Goal: Task Accomplishment & Management: Manage account settings

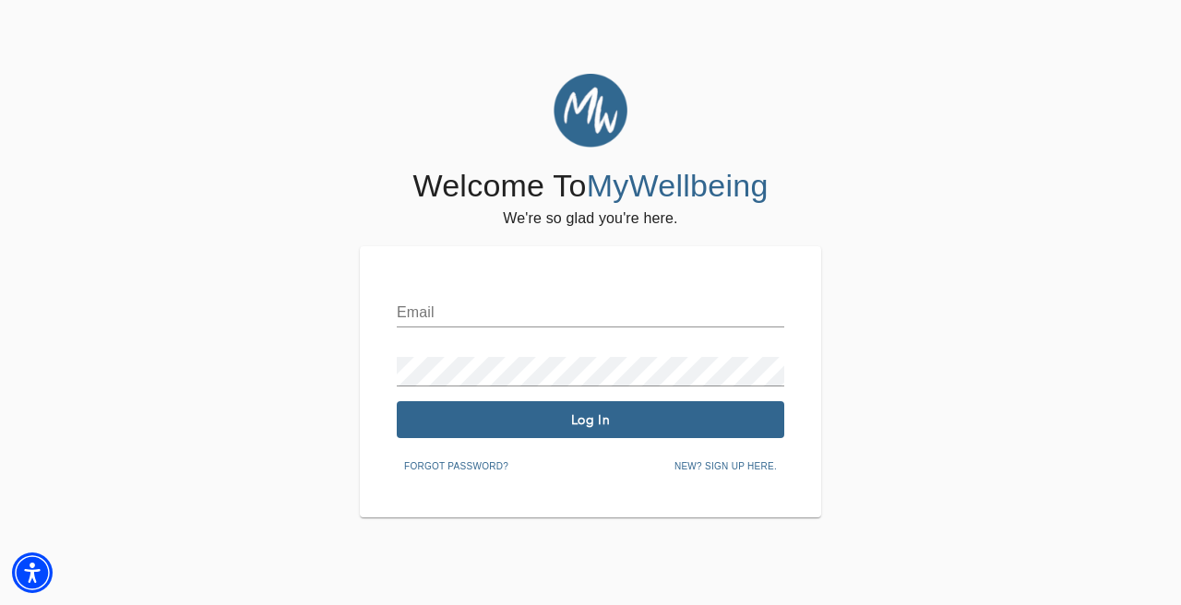
type input "[EMAIL_ADDRESS][DOMAIN_NAME]"
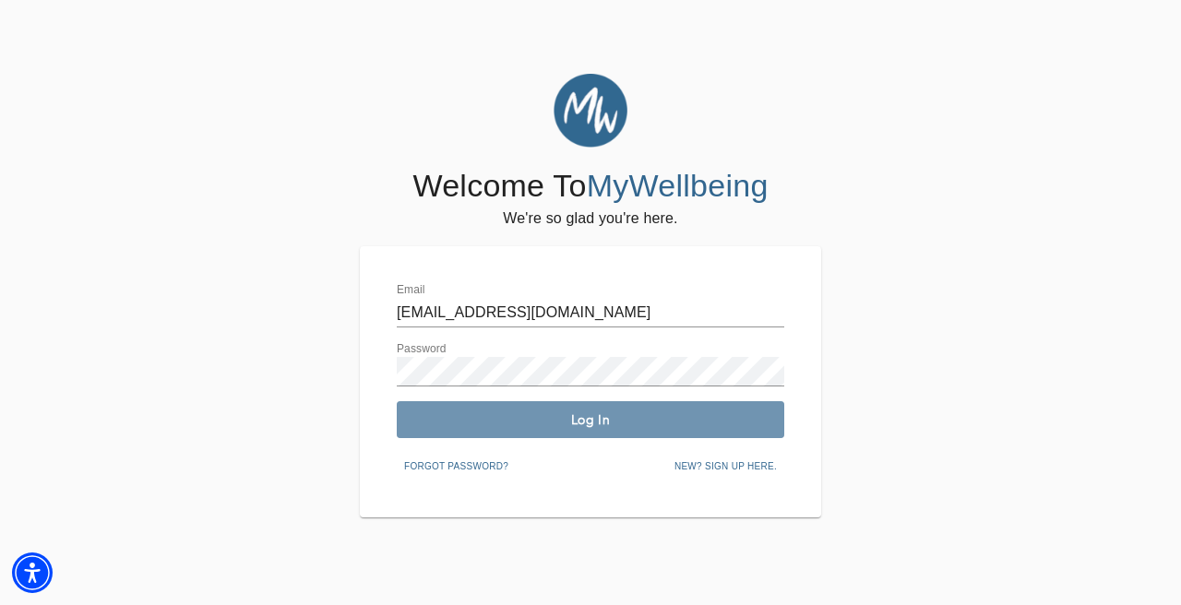
click at [632, 420] on span "Log In" at bounding box center [590, 420] width 373 height 18
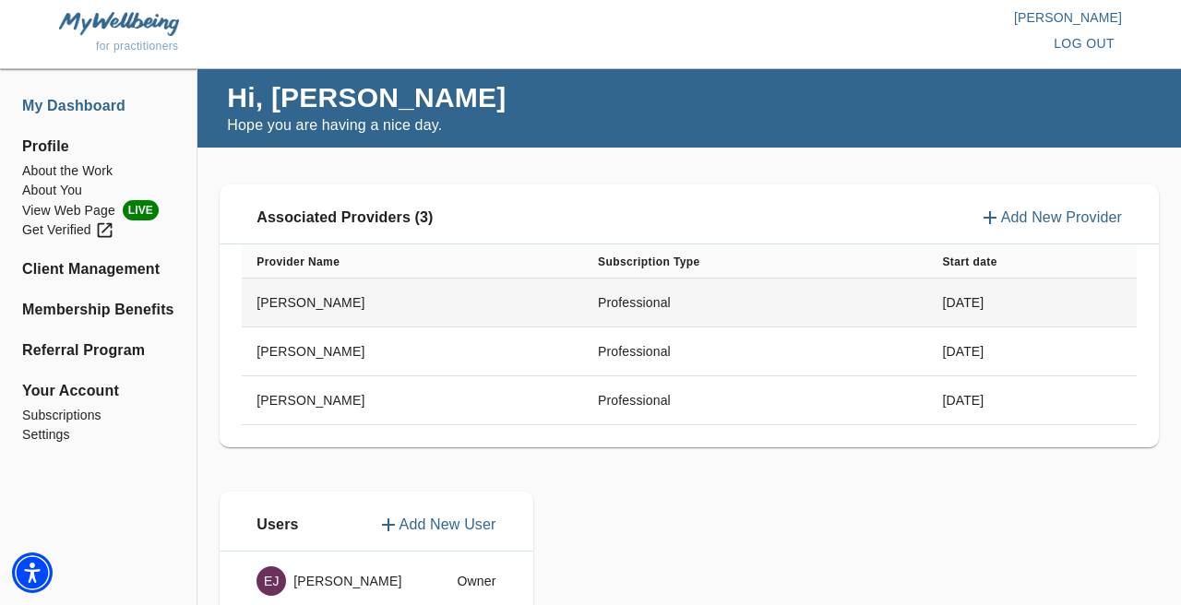
click at [411, 303] on td "[PERSON_NAME]" at bounding box center [412, 303] width 341 height 49
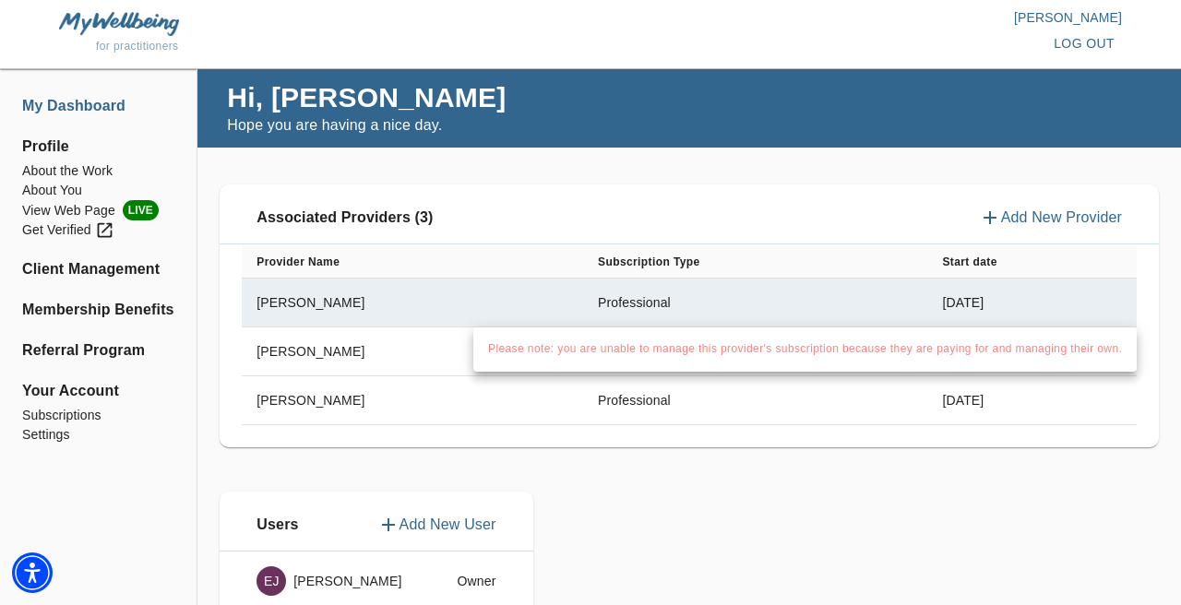
click at [74, 163] on div at bounding box center [590, 302] width 1181 height 605
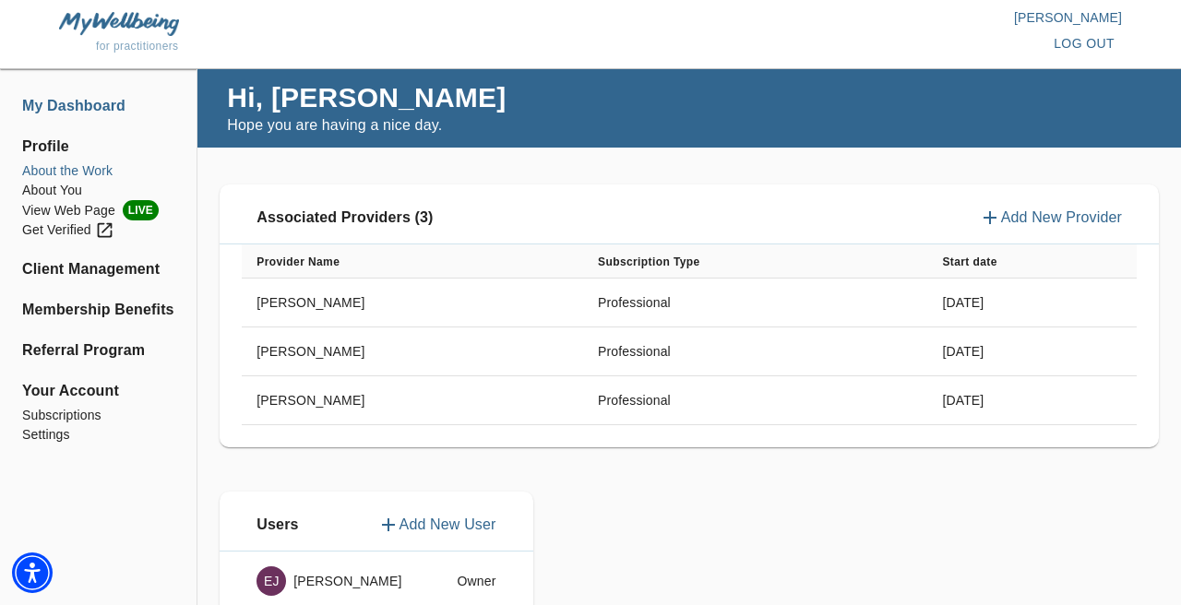
click at [76, 171] on li "About the Work" at bounding box center [98, 170] width 152 height 19
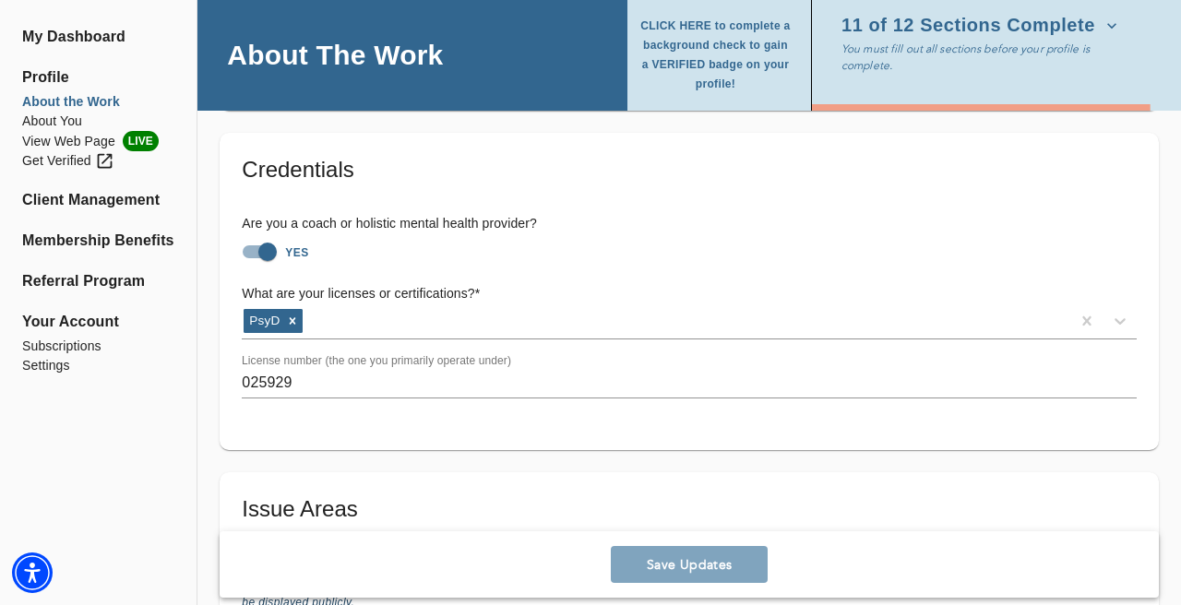
scroll to position [1441, 0]
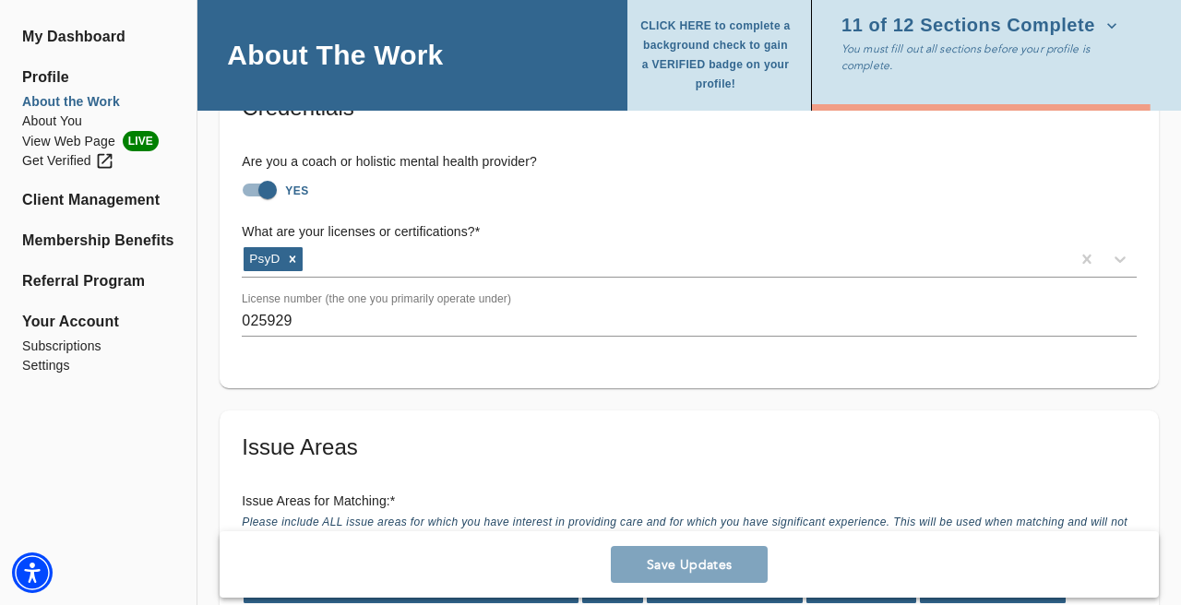
click at [1155, 326] on div "Credentials Are you a coach or holistic mental health provider? YES What are yo…" at bounding box center [689, 229] width 939 height 317
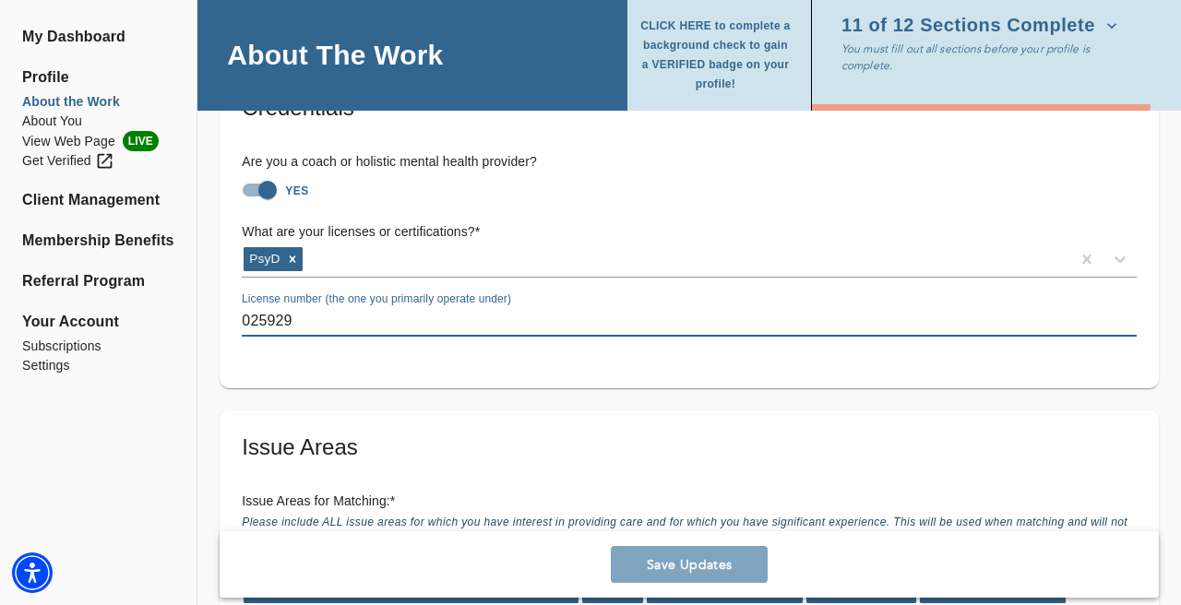
click at [422, 307] on input "025929" at bounding box center [689, 322] width 895 height 30
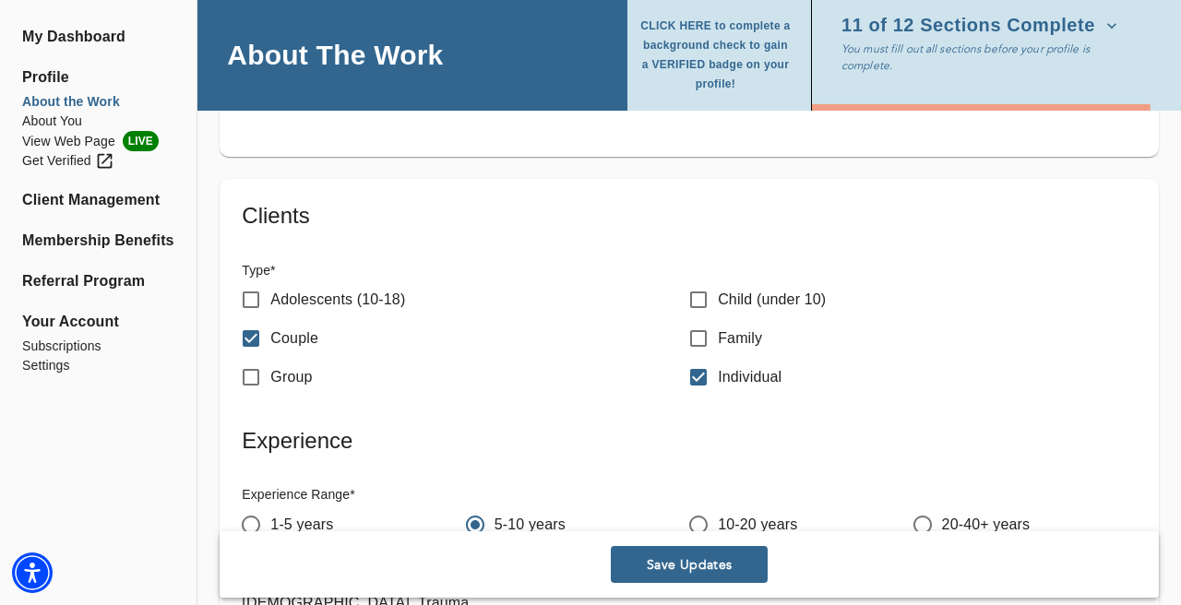
scroll to position [2373, 0]
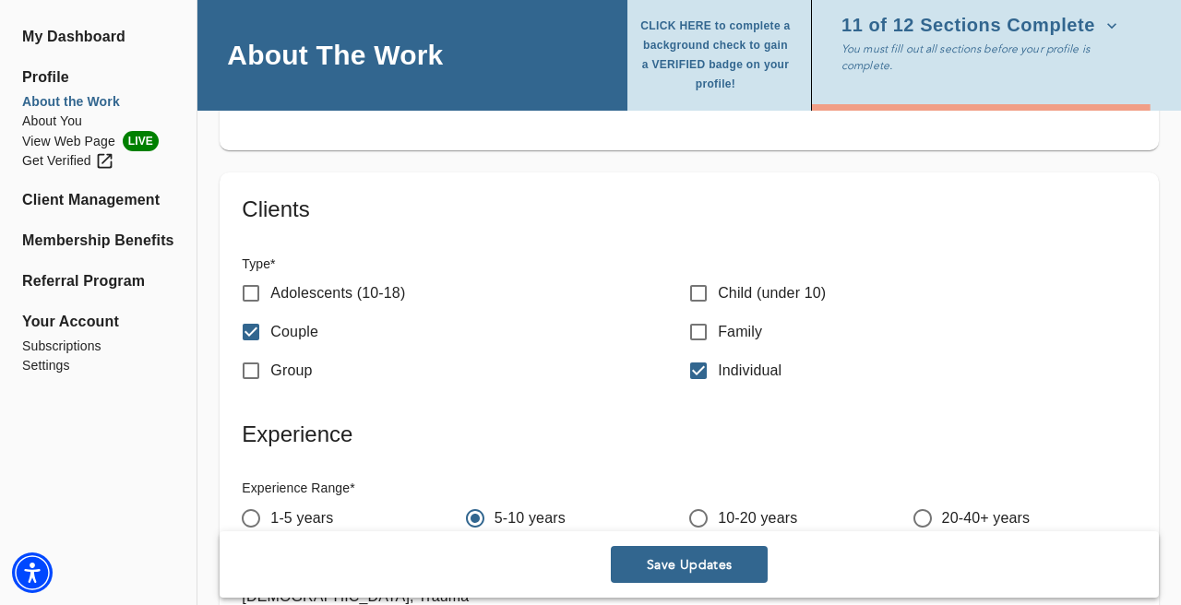
type input "024287"
click at [319, 282] on p "Adolescents (10-18)" at bounding box center [337, 293] width 135 height 22
click at [270, 274] on input "Adolescents (10-18)" at bounding box center [251, 293] width 39 height 39
checkbox input "true"
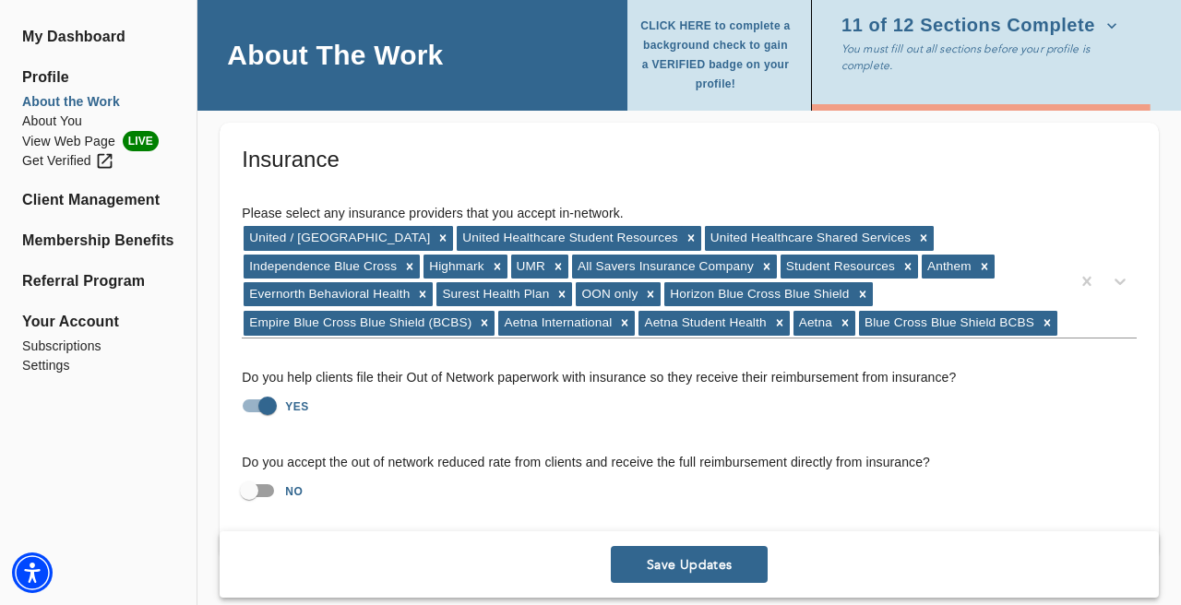
scroll to position [4132, 0]
click at [679, 553] on button "Save Updates" at bounding box center [689, 564] width 157 height 37
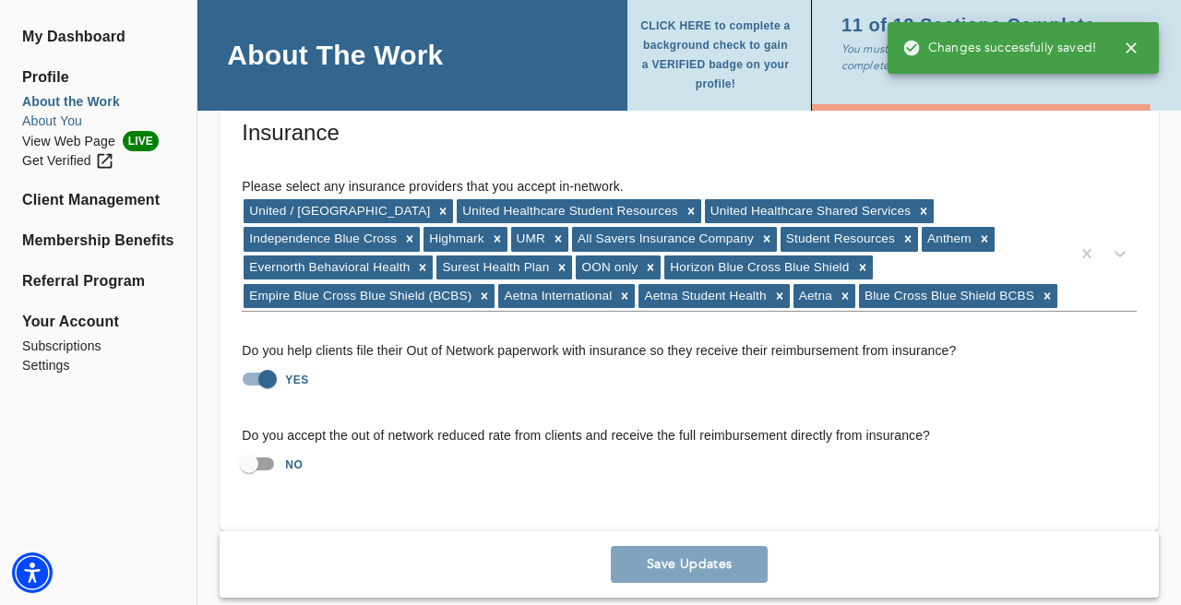
click at [42, 122] on li "About You" at bounding box center [98, 121] width 152 height 19
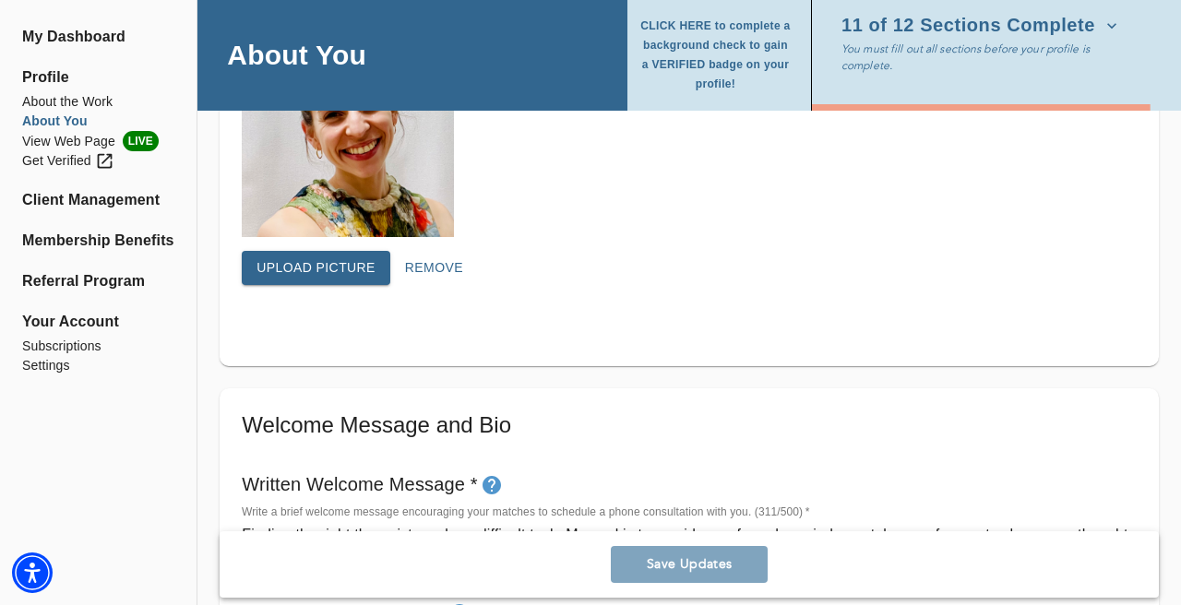
scroll to position [719, 0]
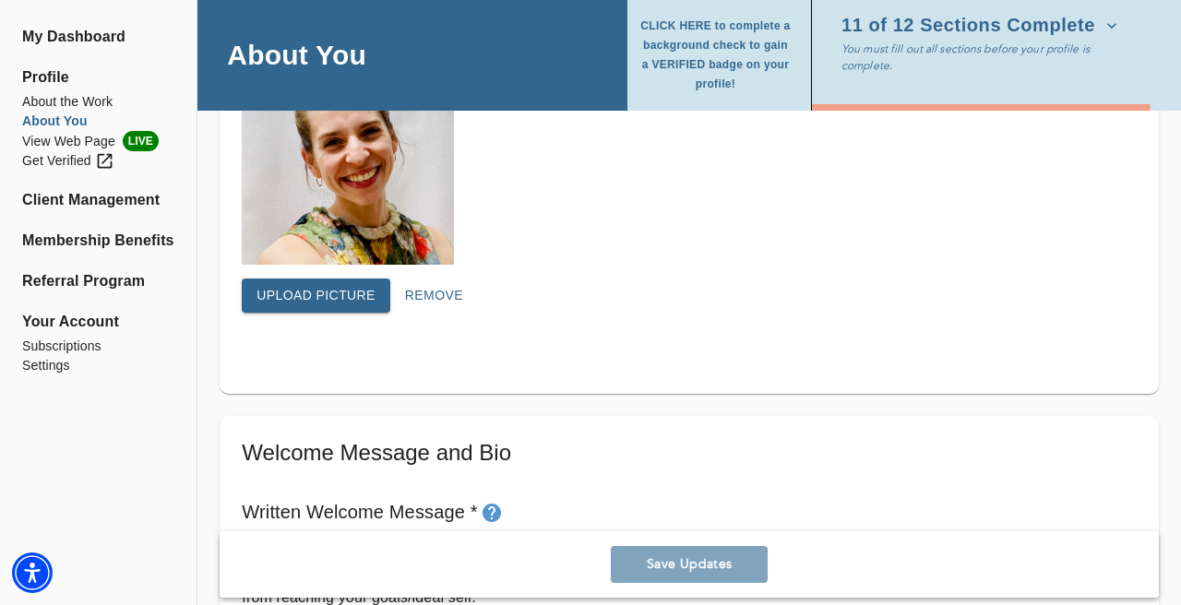
click at [338, 303] on span "Upload picture" at bounding box center [315, 295] width 119 height 23
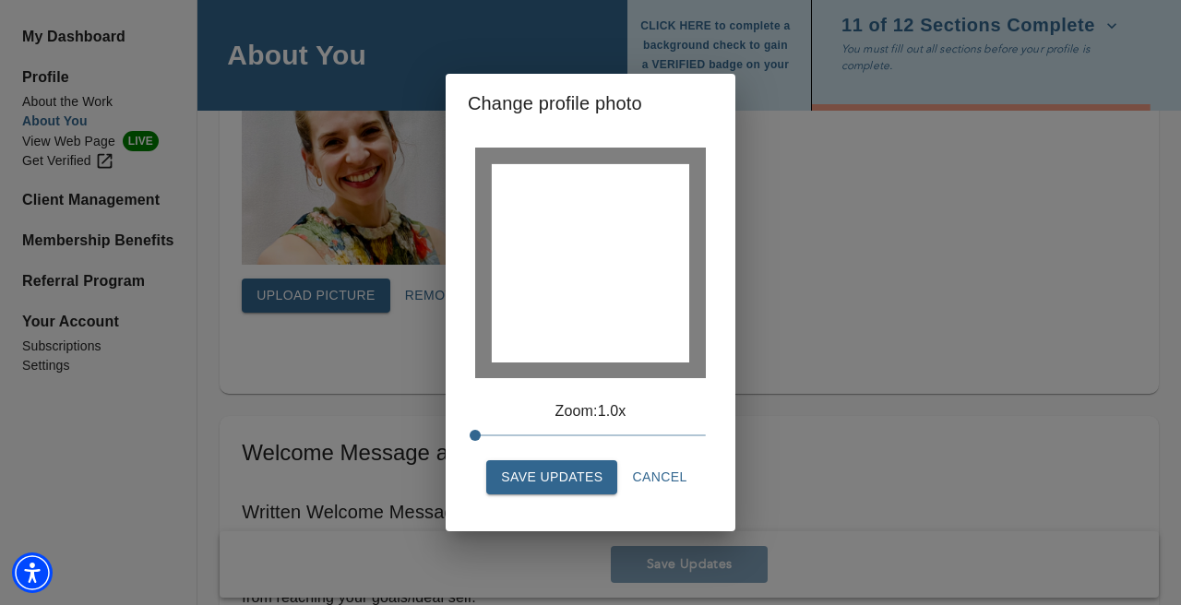
drag, startPoint x: 561, startPoint y: 353, endPoint x: 561, endPoint y: 364, distance: 11.1
click at [561, 364] on div at bounding box center [590, 263] width 231 height 231
drag, startPoint x: 476, startPoint y: 433, endPoint x: 440, endPoint y: 424, distance: 36.9
click at [440, 424] on div "Change profile photo Zoom: 1.0x Save Updates Cancel" at bounding box center [591, 303] width 1122 height 546
click at [654, 478] on span "Cancel" at bounding box center [659, 477] width 54 height 23
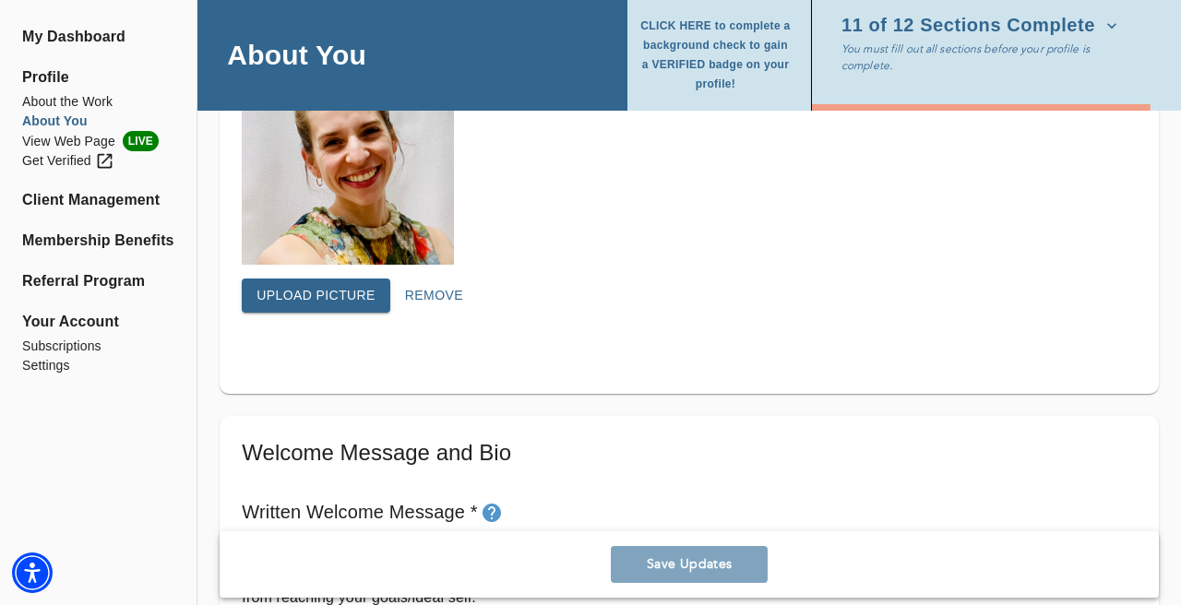
click at [331, 291] on span "Upload picture" at bounding box center [315, 295] width 119 height 23
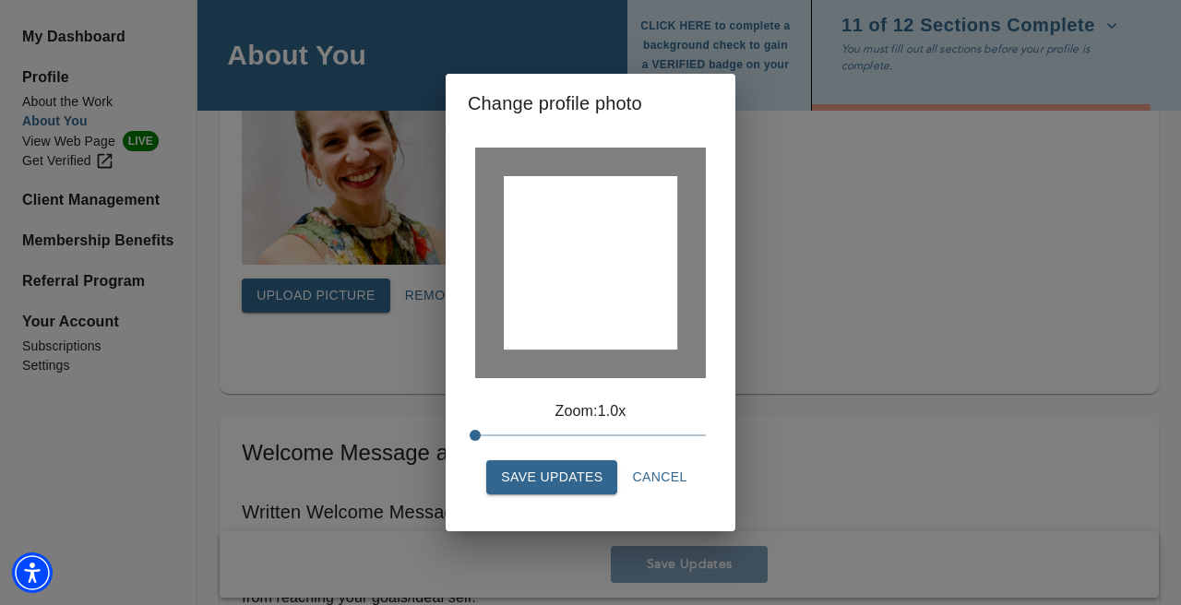
drag, startPoint x: 603, startPoint y: 217, endPoint x: 603, endPoint y: 241, distance: 24.0
click at [603, 241] on div at bounding box center [590, 262] width 173 height 173
click at [574, 483] on span "Save Updates" at bounding box center [551, 477] width 101 height 23
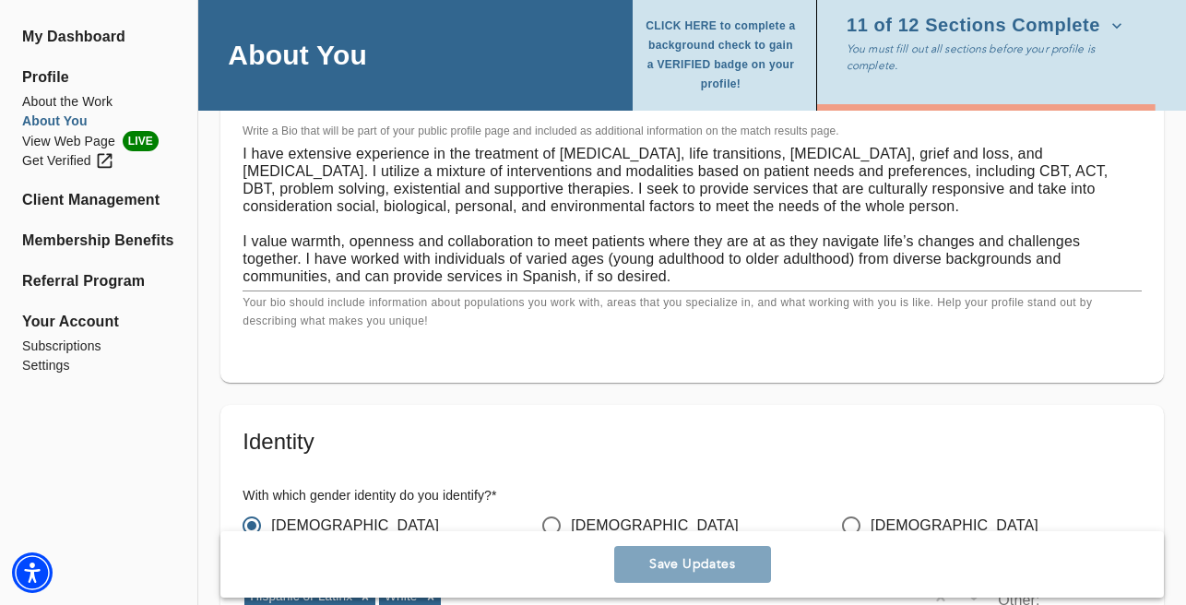
scroll to position [1375, 0]
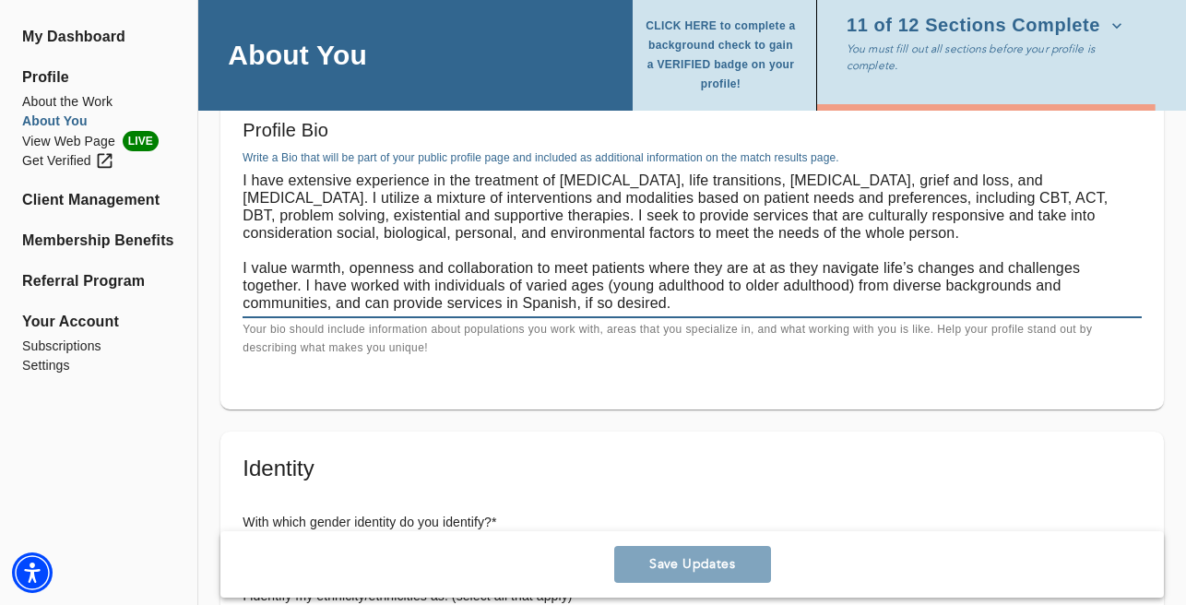
drag, startPoint x: 679, startPoint y: 297, endPoint x: 206, endPoint y: 124, distance: 504.0
paste textarea "[PERSON_NAME] is a compassionate [MEDICAL_DATA] dedicated to helping individual…"
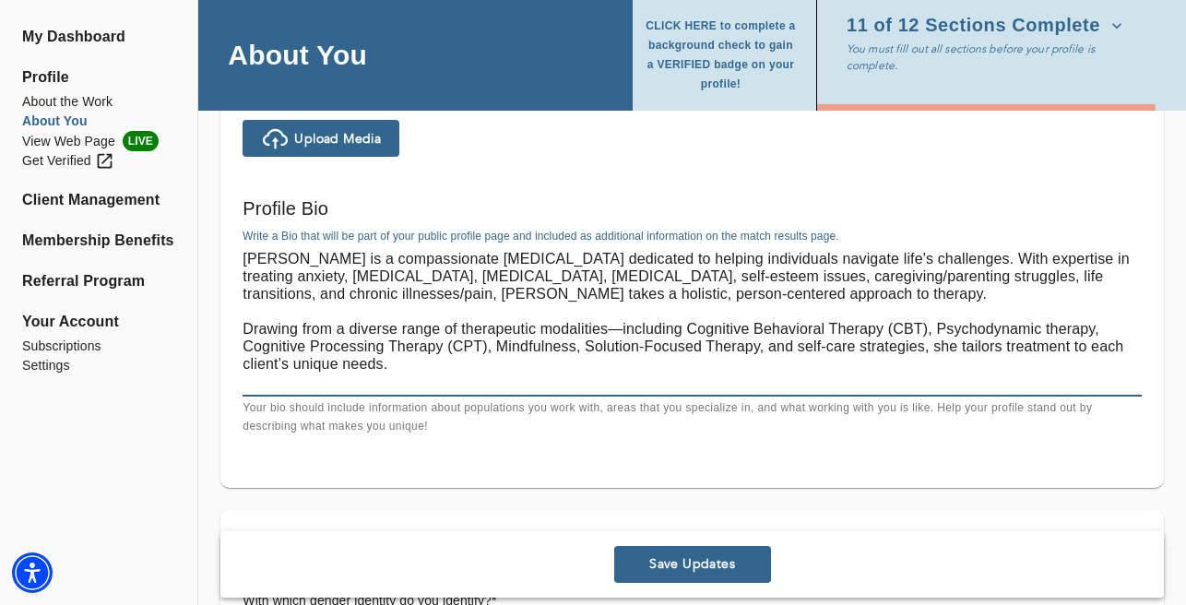
scroll to position [1271, 0]
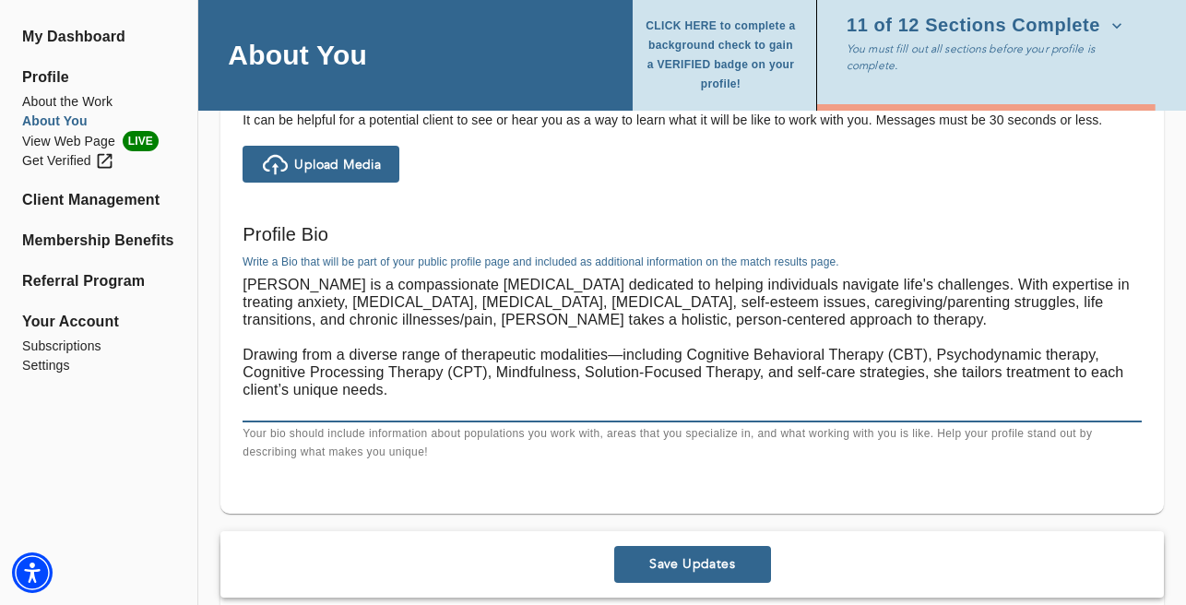
drag, startPoint x: 575, startPoint y: 280, endPoint x: 232, endPoint y: 252, distance: 343.3
click at [232, 252] on div "Welcome Message and Bio Written Welcome Message * Write a brief welcome message…" at bounding box center [692, 188] width 944 height 651
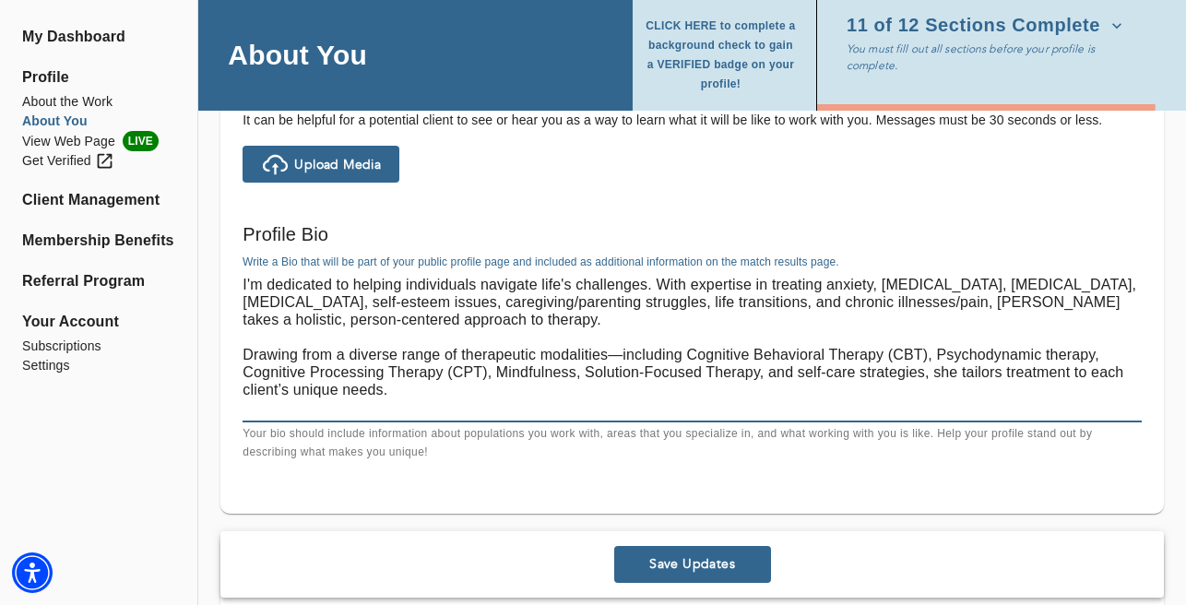
drag, startPoint x: 861, startPoint y: 295, endPoint x: 876, endPoint y: 295, distance: 15.7
click at [876, 295] on textarea "I'm dedicated to helping individuals navigate life's challenges. With expertise…" at bounding box center [692, 346] width 899 height 140
click at [893, 295] on textarea "I'm dedicated to helping individuals navigate life's challenges. With expertise…" at bounding box center [692, 346] width 899 height 140
click at [897, 295] on textarea "I'm dedicated to helping individuals navigate life's challenges. With expertise…" at bounding box center [692, 346] width 899 height 140
drag, startPoint x: 860, startPoint y: 295, endPoint x: 810, endPoint y: 295, distance: 49.8
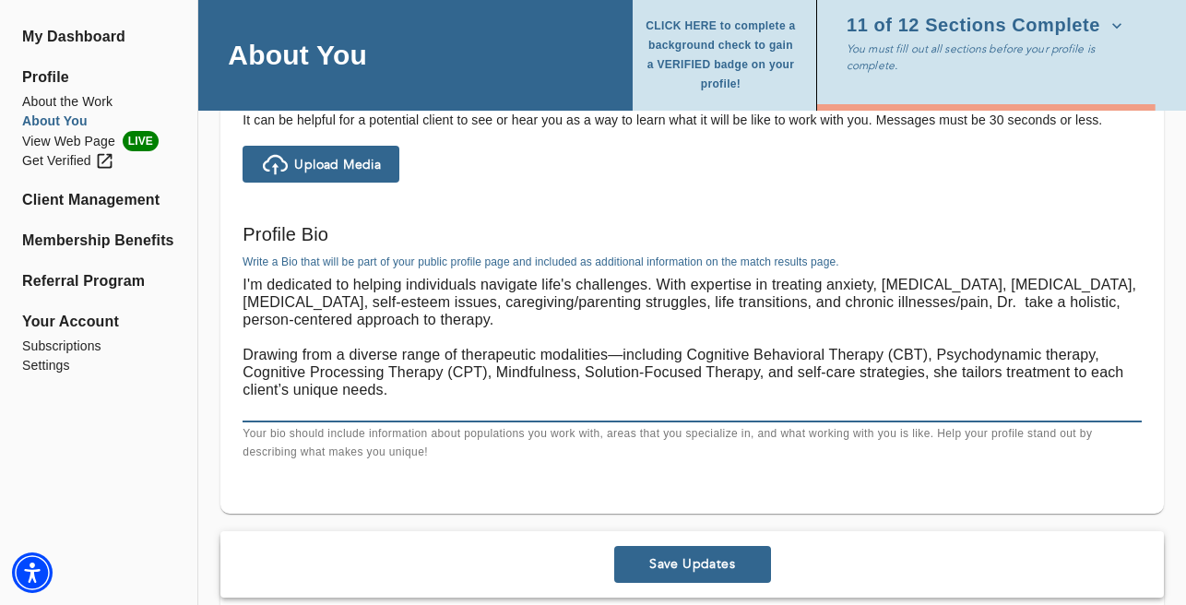
click at [810, 295] on textarea "I'm dedicated to helping individuals navigate life's challenges. With expertise…" at bounding box center [692, 346] width 899 height 140
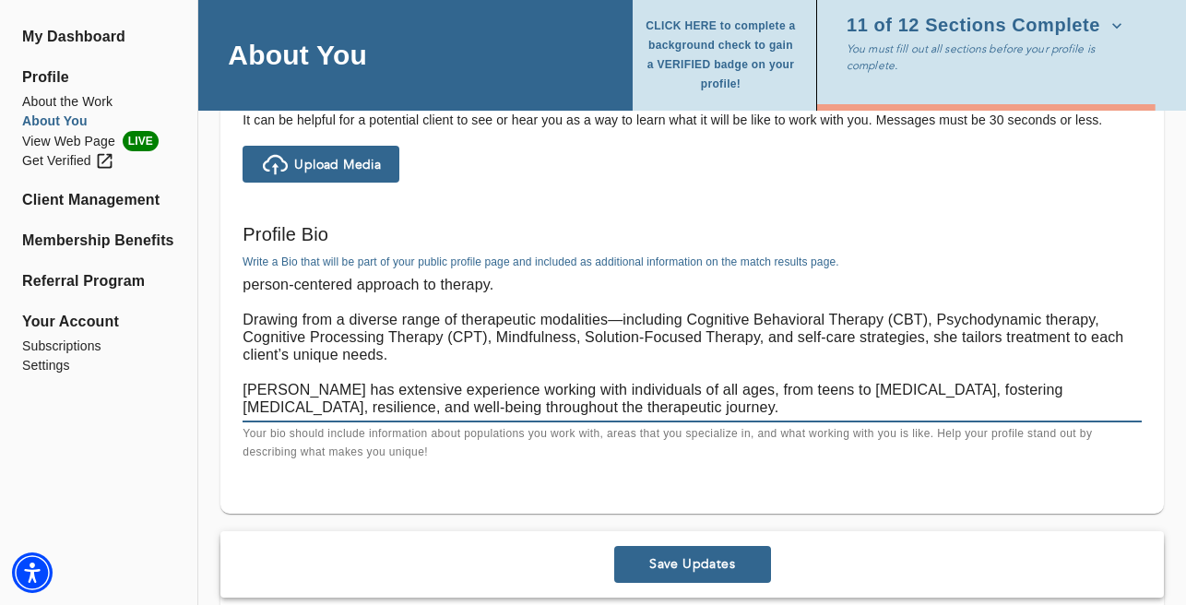
scroll to position [30, 0]
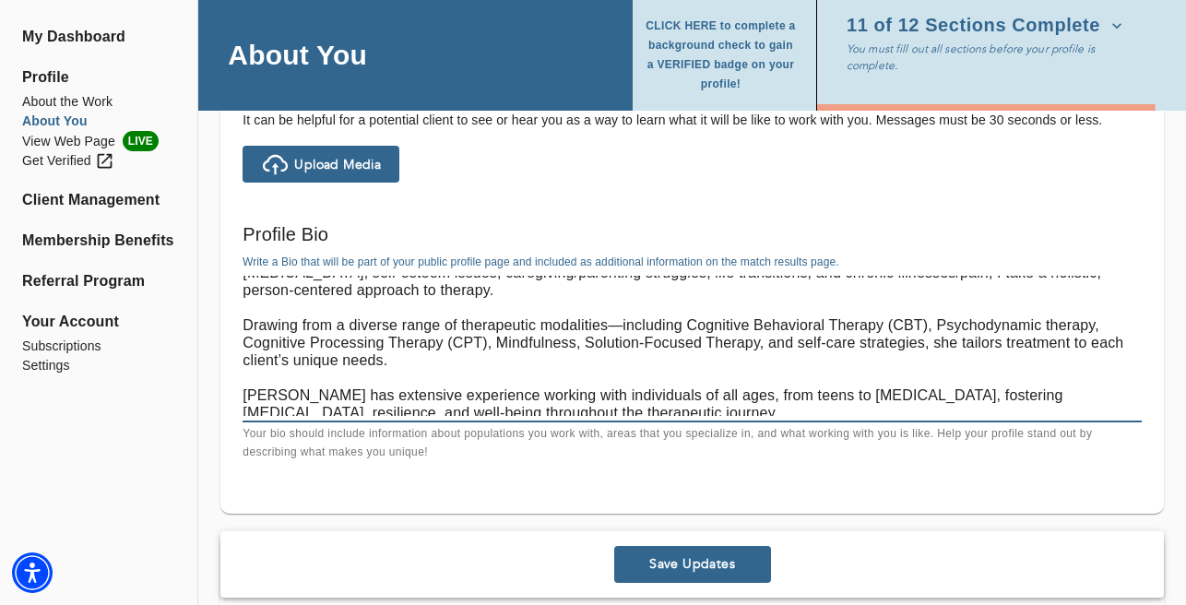
click at [247, 320] on textarea "I'm dedicated to helping individuals navigate life's challenges. With expertise…" at bounding box center [692, 346] width 899 height 140
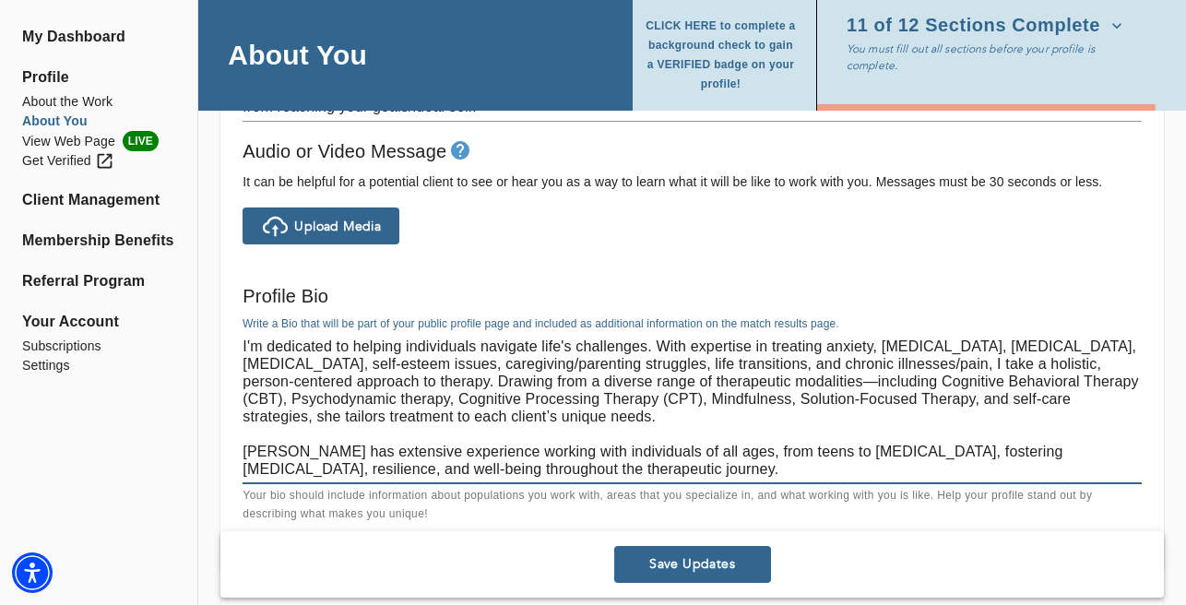
scroll to position [1210, 0]
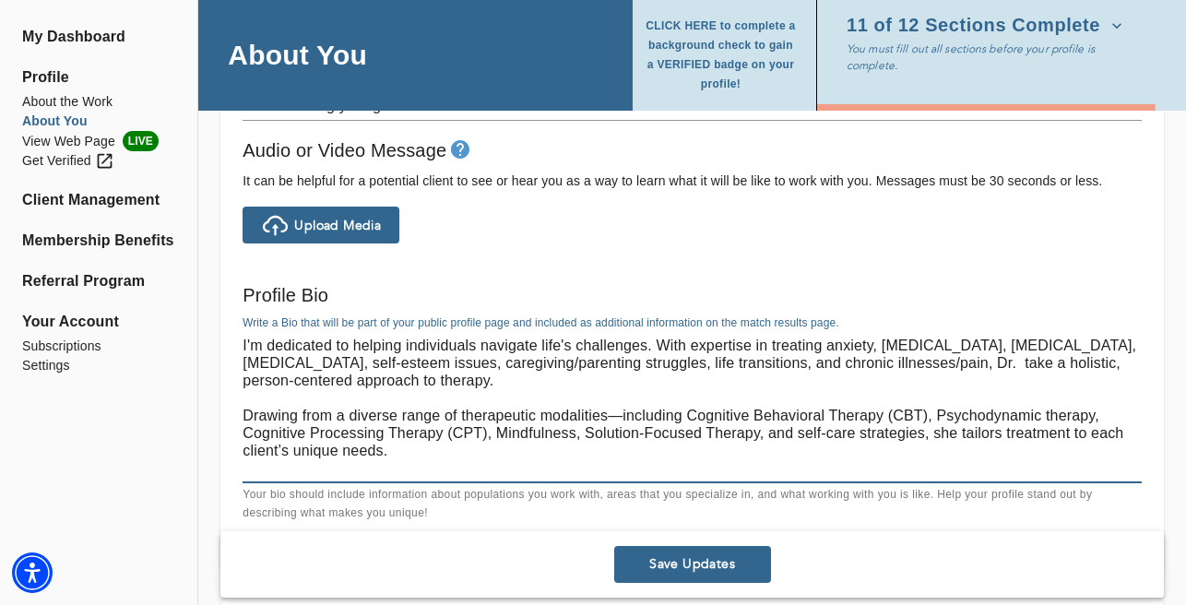
click at [806, 352] on textarea "I'm dedicated to helping individuals navigate life's challenges. With expertise…" at bounding box center [692, 407] width 899 height 140
click at [744, 562] on span "Save Updates" at bounding box center [693, 565] width 142 height 18
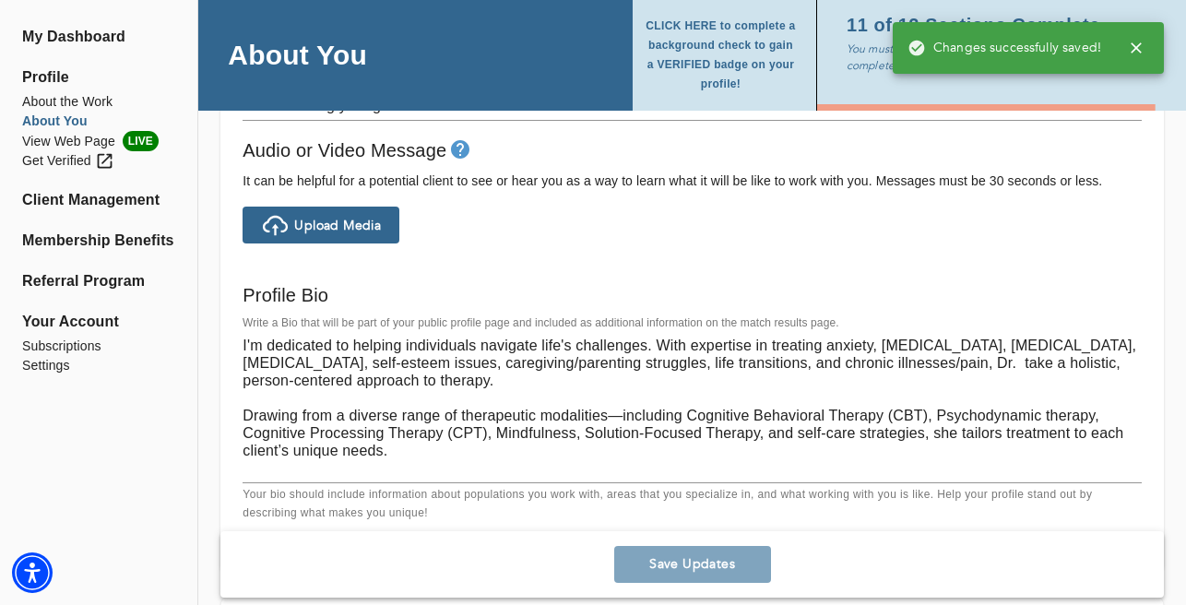
click at [791, 370] on textarea "I'm dedicated to helping individuals navigate life's challenges. With expertise…" at bounding box center [692, 407] width 899 height 140
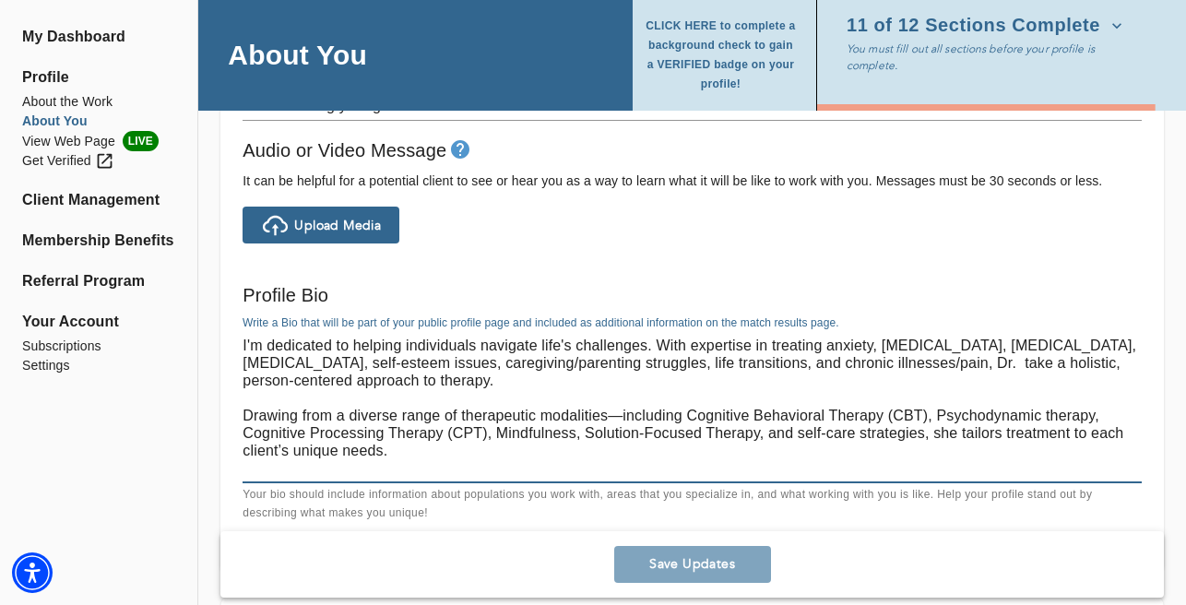
click at [806, 363] on textarea "I'm dedicated to helping individuals navigate life's challenges. With expertise…" at bounding box center [692, 407] width 899 height 140
drag, startPoint x: 839, startPoint y: 358, endPoint x: 804, endPoint y: 358, distance: 35.1
click at [804, 358] on textarea "I'm dedicated to helping individuals navigate life's challenges. With expertise…" at bounding box center [692, 407] width 899 height 140
click at [782, 362] on textarea "I'm dedicated to helping individuals navigate life's challenges. With expertise…" at bounding box center [692, 407] width 899 height 140
click at [835, 361] on textarea "I'm dedicated to helping individuals navigate life's challenges. With expertise…" at bounding box center [692, 407] width 899 height 140
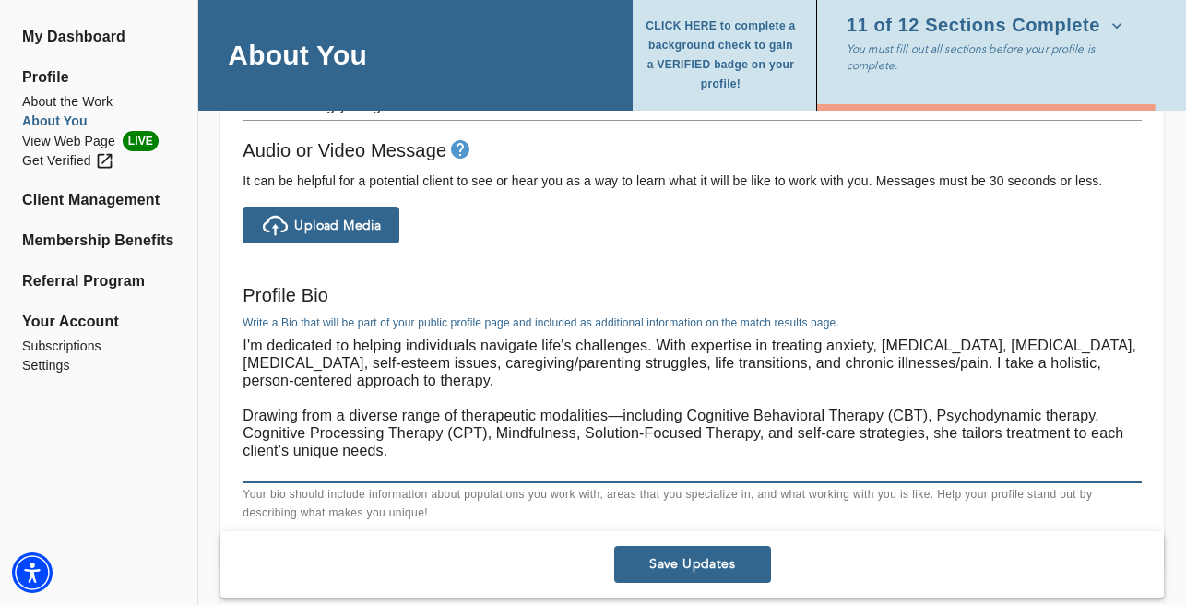
drag, startPoint x: 312, startPoint y: 387, endPoint x: 782, endPoint y: 360, distance: 471.2
click at [782, 360] on textarea "I'm dedicated to helping individuals navigate life's challenges. With expertise…" at bounding box center [692, 407] width 899 height 140
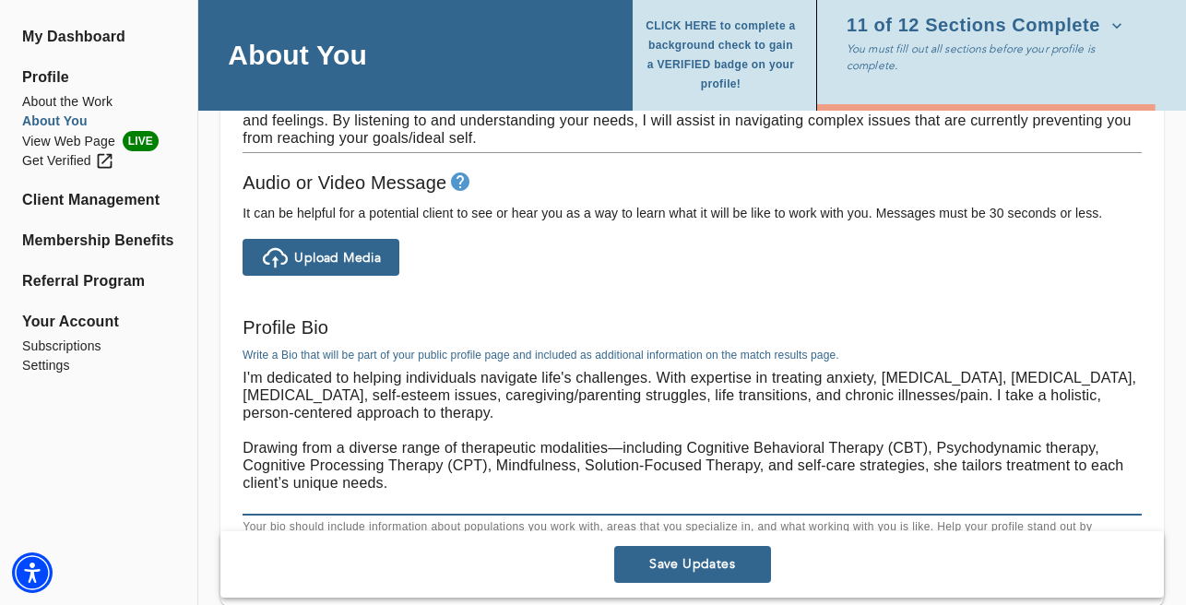
scroll to position [1191, 0]
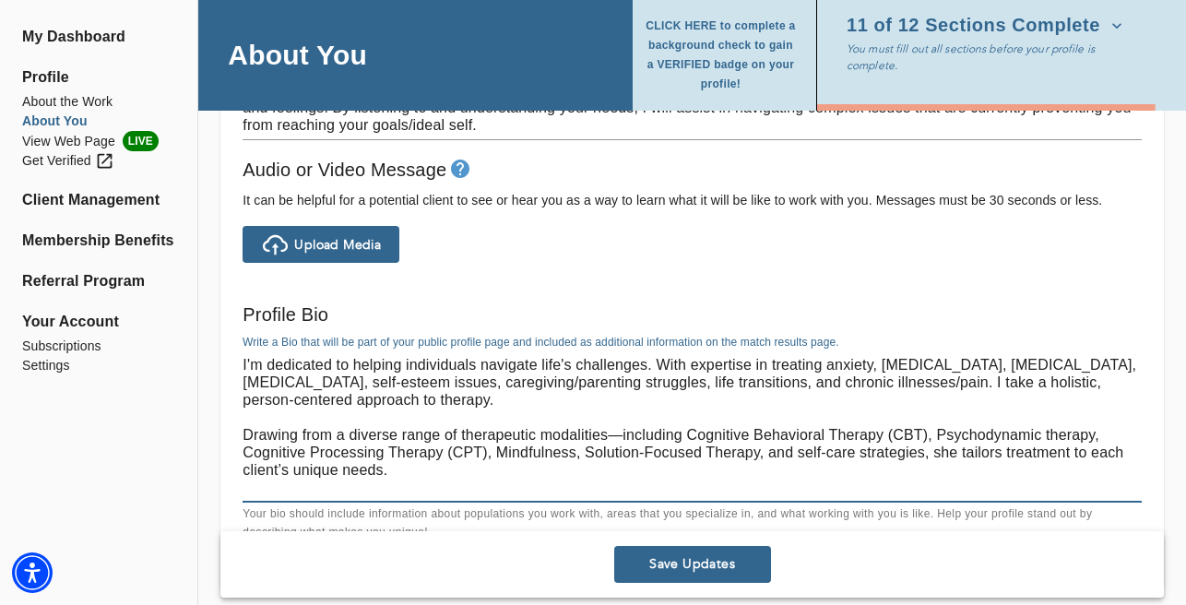
click at [659, 397] on textarea "I'm dedicated to helping individuals navigate life's challenges. With expertise…" at bounding box center [692, 426] width 899 height 140
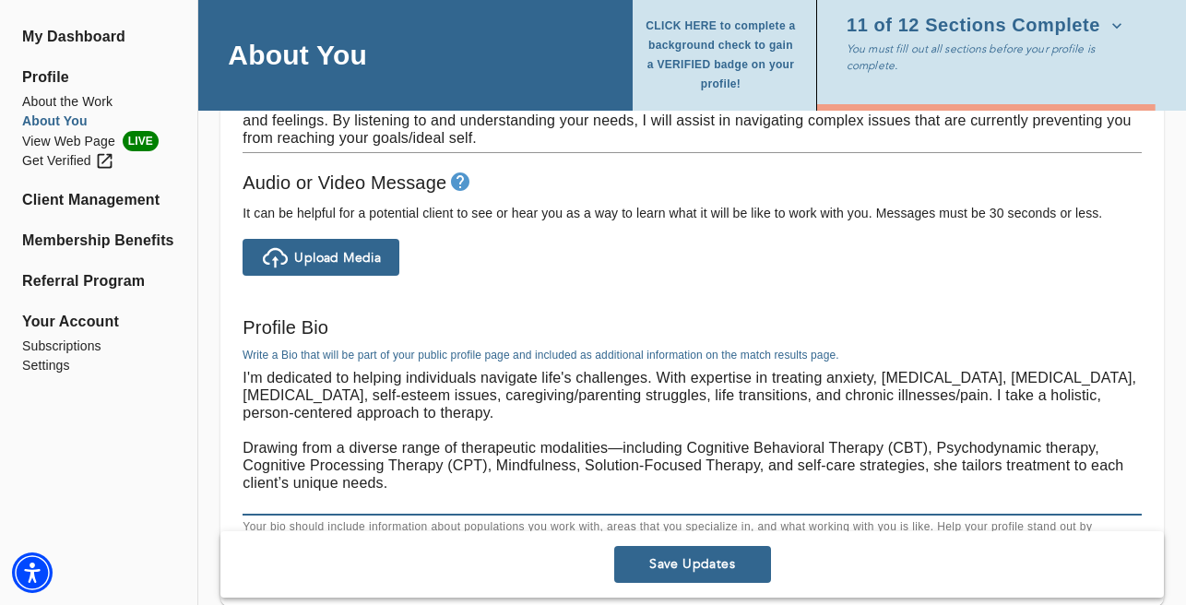
scroll to position [0, 0]
drag, startPoint x: 785, startPoint y: 394, endPoint x: 791, endPoint y: 409, distance: 15.8
click at [791, 409] on textarea "I'm dedicated to helping individuals navigate life's challenges. With expertise…" at bounding box center [692, 439] width 899 height 140
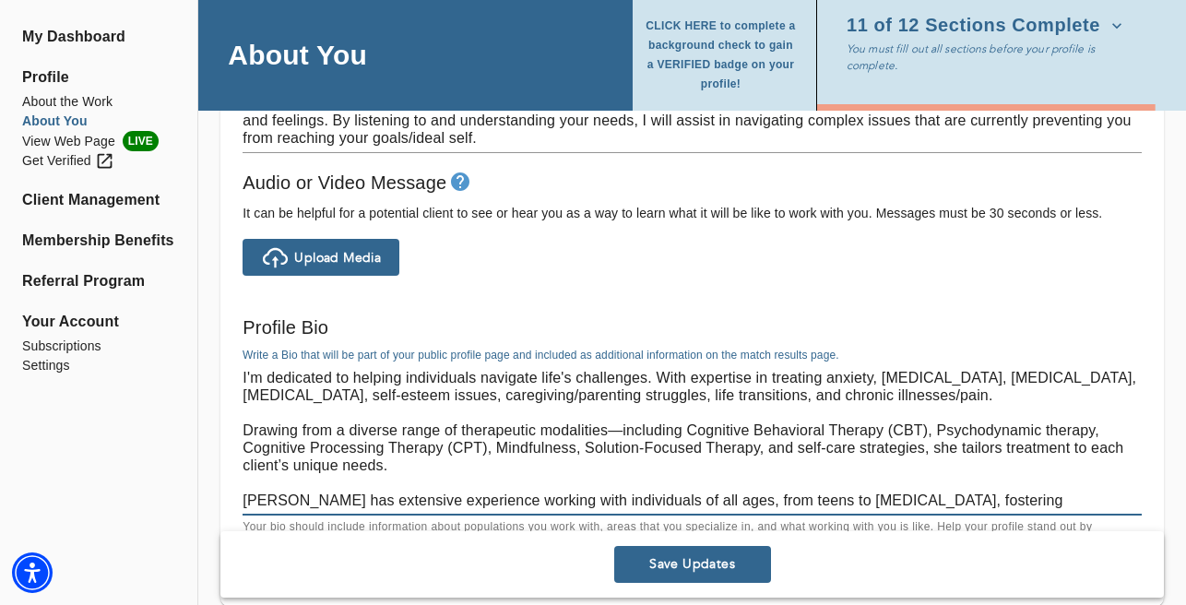
click at [251, 420] on textarea "I'm dedicated to helping individuals navigate life's challenges. With expertise…" at bounding box center [692, 439] width 899 height 140
click at [246, 414] on textarea "I'm dedicated to helping individuals navigate life's challenges. With expertise…" at bounding box center [692, 439] width 899 height 140
click at [246, 415] on textarea "I'm dedicated to helping individuals navigate life's challenges. With expertise…" at bounding box center [692, 439] width 899 height 140
click at [244, 427] on textarea "I'm dedicated to helping individuals navigate life's challenges. With expertise…" at bounding box center [692, 439] width 899 height 140
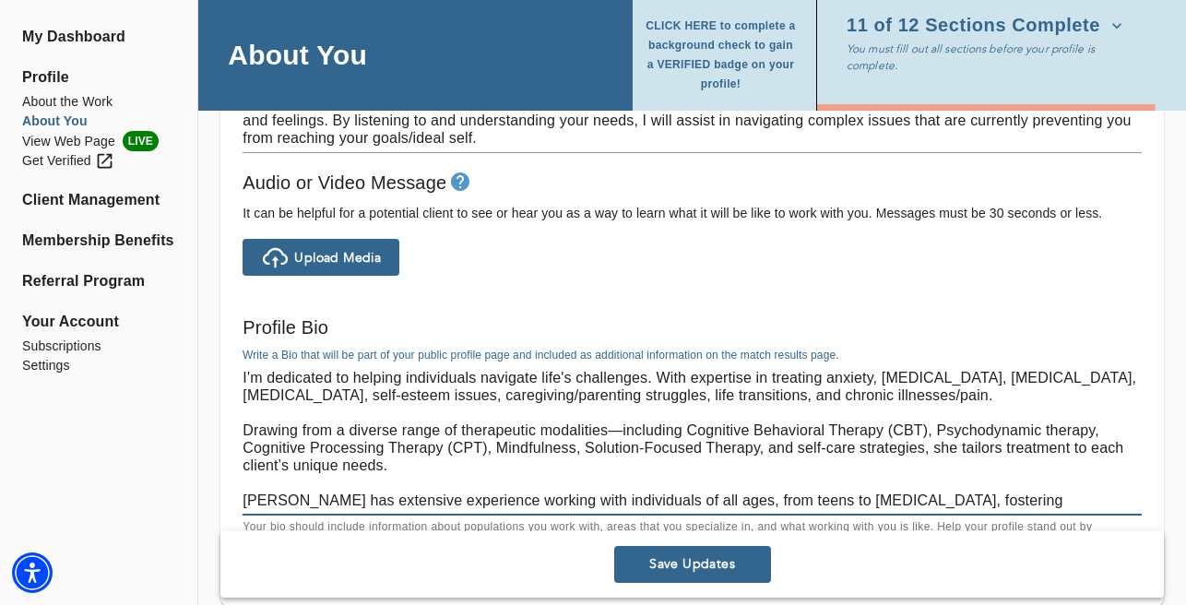
drag, startPoint x: 607, startPoint y: 425, endPoint x: 244, endPoint y: 425, distance: 363.4
click at [244, 425] on textarea "I'm dedicated to helping individuals navigate life's challenges. With expertise…" at bounding box center [692, 439] width 899 height 140
paste textarea "I take a holistic, person-centered approach to therapy."
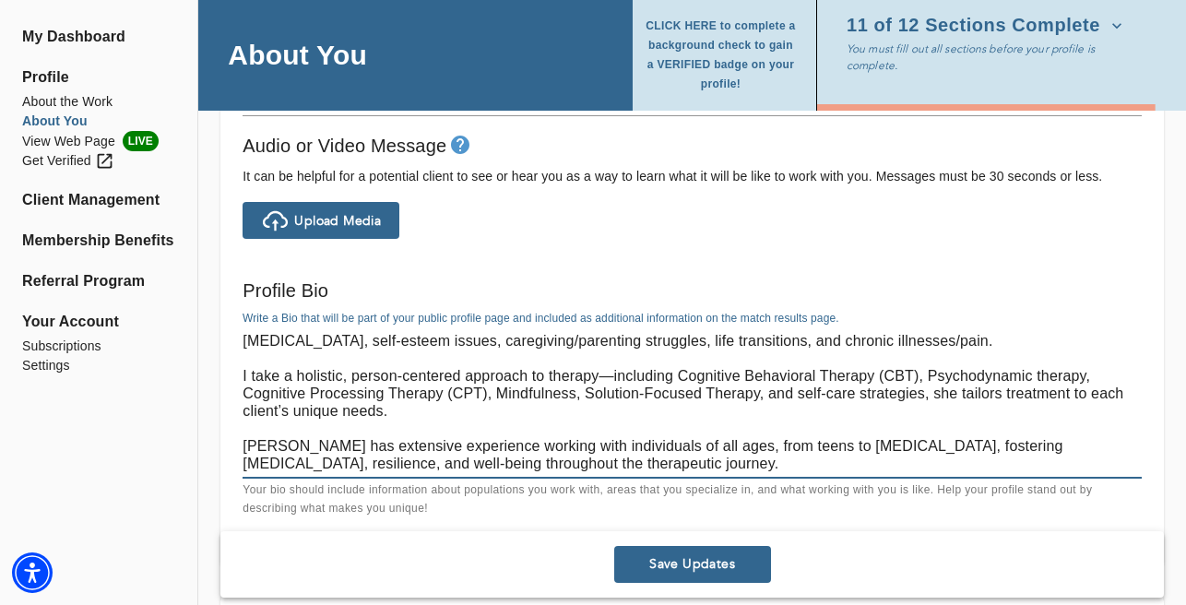
scroll to position [1219, 0]
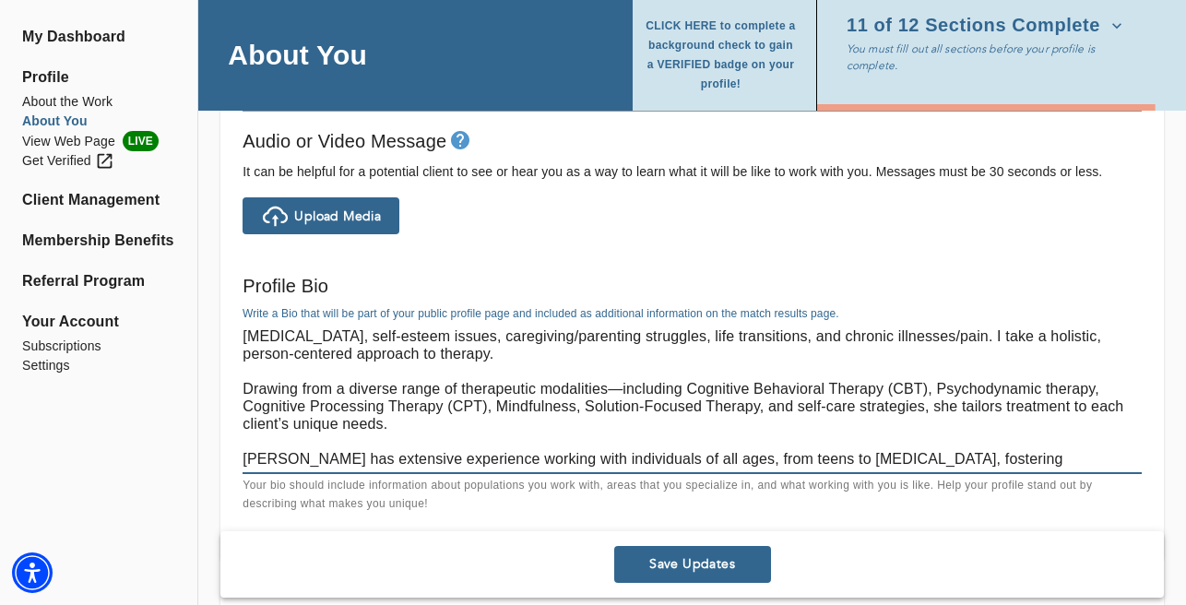
click at [403, 377] on textarea "I'm dedicated to helping individuals navigate life's challenges. With expertise…" at bounding box center [692, 397] width 899 height 140
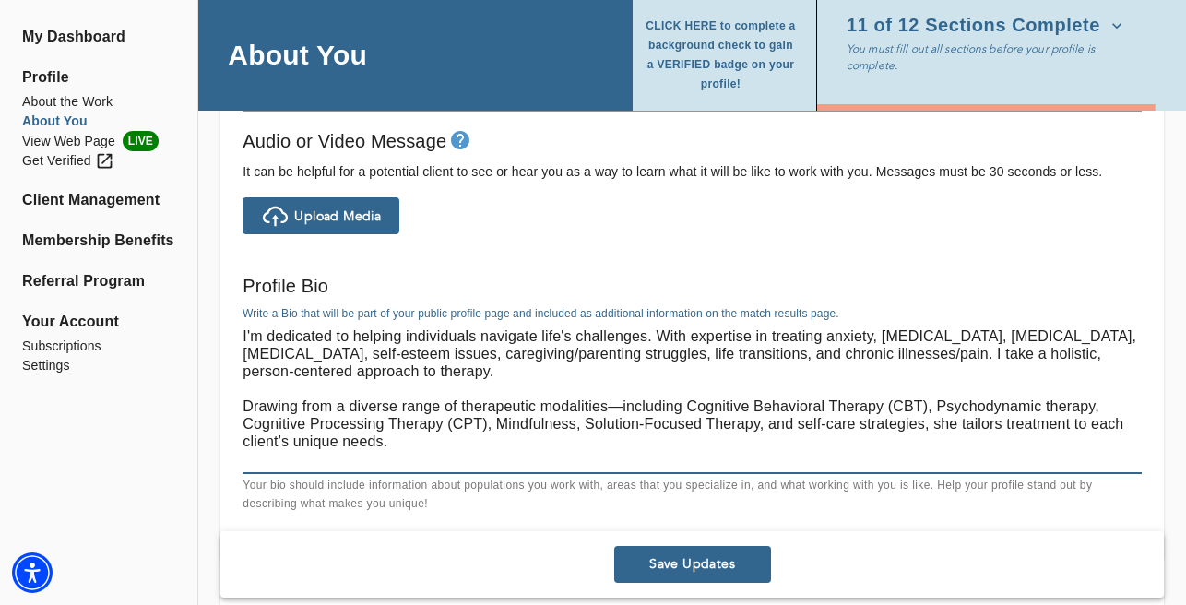
scroll to position [0, 0]
drag, startPoint x: 784, startPoint y: 350, endPoint x: 792, endPoint y: 372, distance: 23.6
click at [792, 372] on textarea "I'm dedicated to helping individuals navigate life's challenges. With expertise…" at bounding box center [692, 397] width 899 height 140
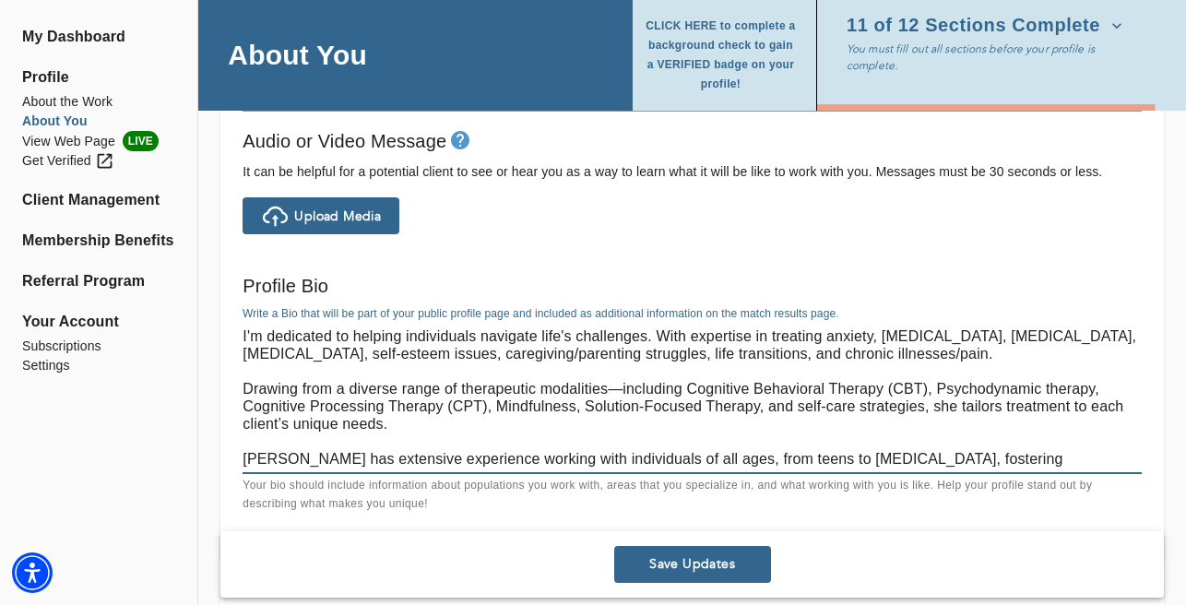
click at [243, 376] on textarea "I'm dedicated to helping individuals navigate life's challenges. With expertise…" at bounding box center [692, 397] width 899 height 140
paste textarea "I take a holistic, person-centered approach to therapy."
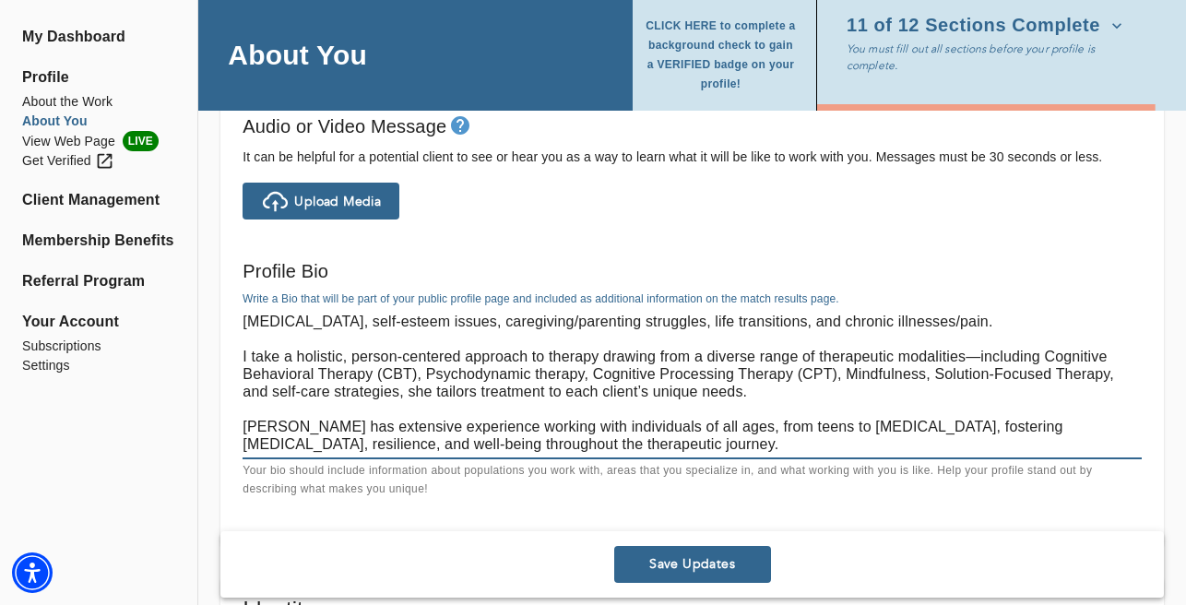
scroll to position [18, 0]
click at [599, 350] on textarea "I'm dedicated to helping individuals navigate life's challenges. With expertise…" at bounding box center [692, 383] width 899 height 140
click at [433, 384] on textarea "I'm dedicated to helping individuals navigate life's challenges. With expertise…" at bounding box center [692, 383] width 899 height 140
click at [446, 385] on textarea "I'm dedicated to helping individuals navigate life's challenges. With expertise…" at bounding box center [692, 383] width 899 height 140
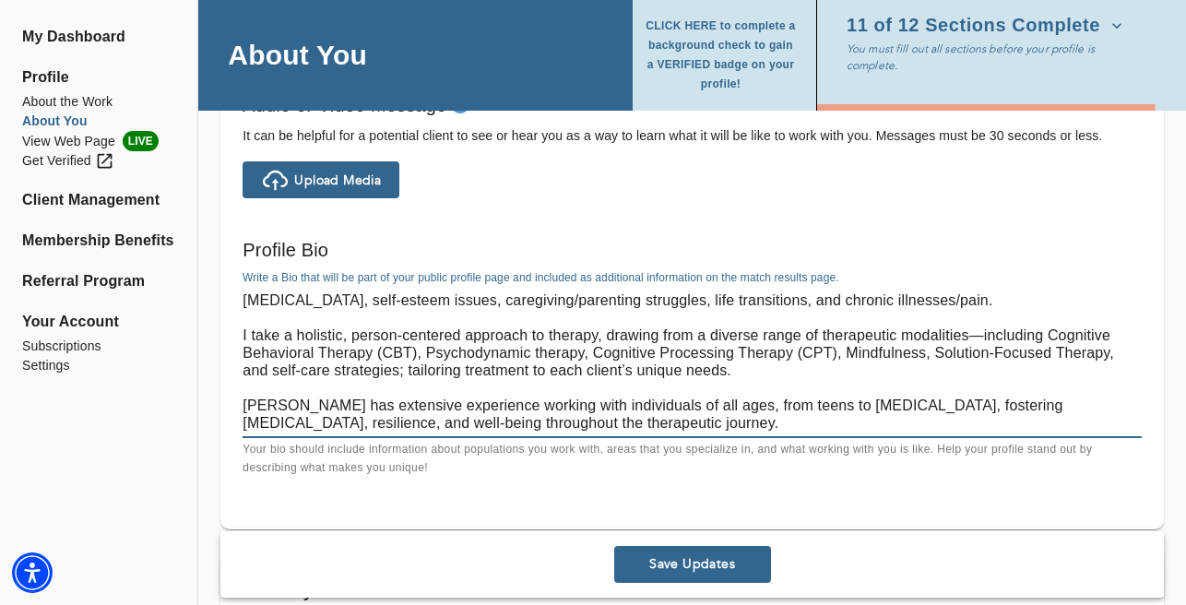
scroll to position [1274, 0]
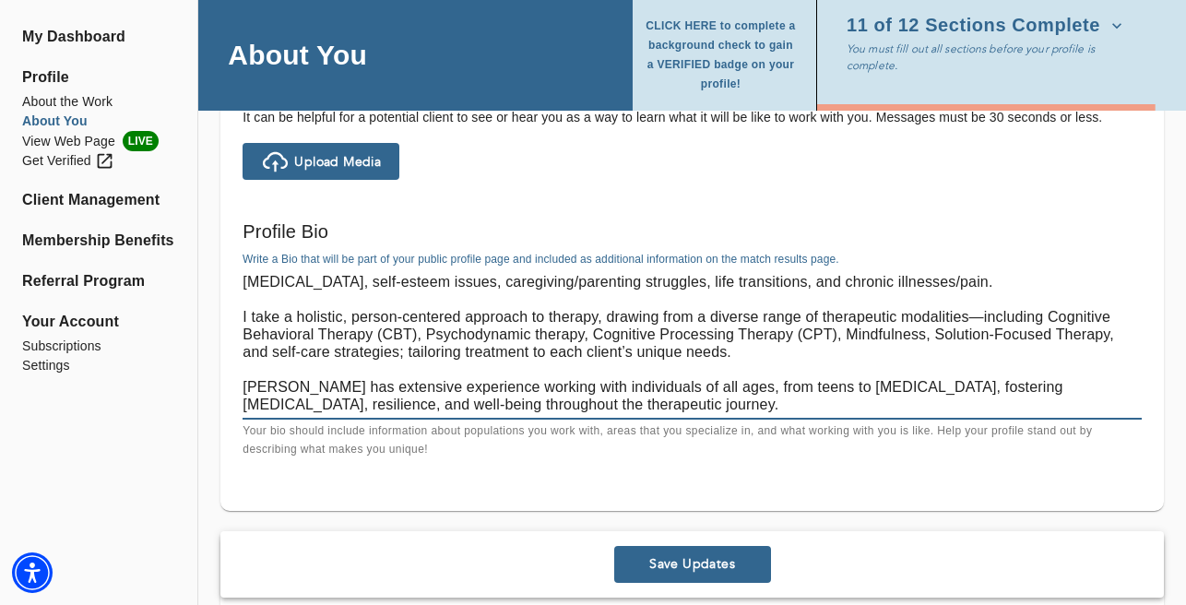
click at [408, 387] on textarea "I'm dedicated to helping individuals navigate life's challenges. With expertise…" at bounding box center [692, 343] width 899 height 140
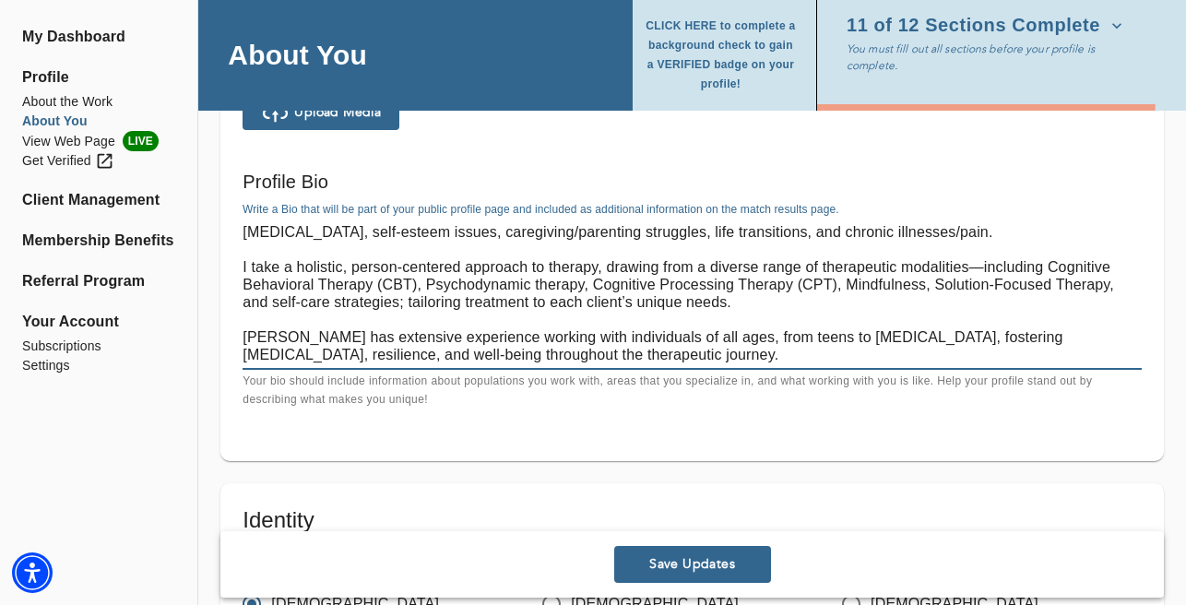
drag, startPoint x: 349, startPoint y: 332, endPoint x: 199, endPoint y: 332, distance: 149.4
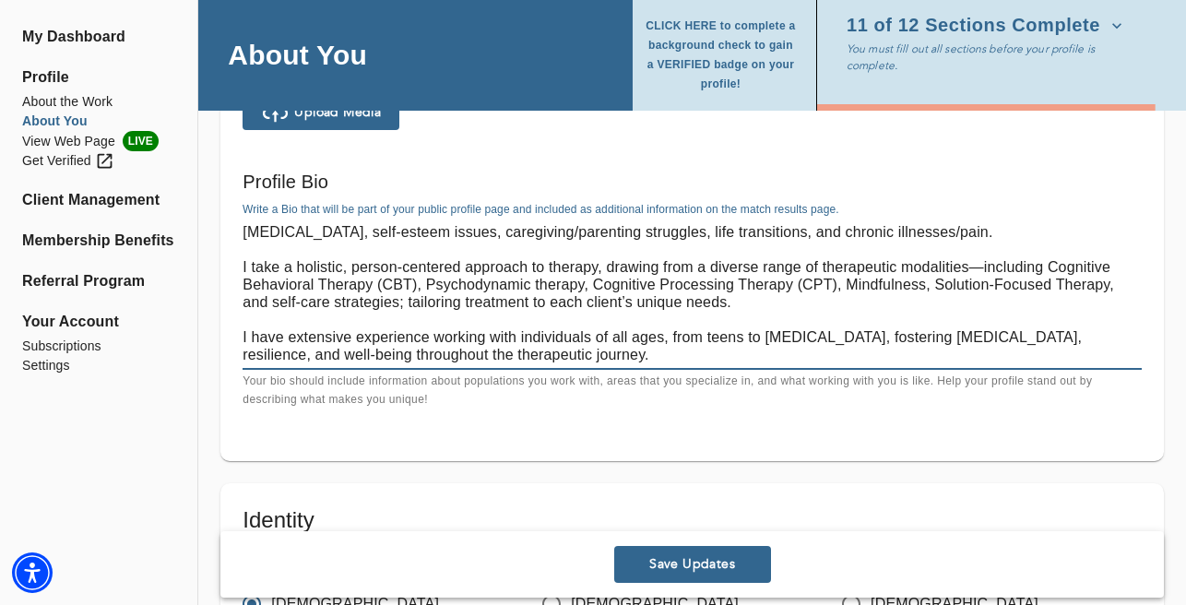
scroll to position [1350, 0]
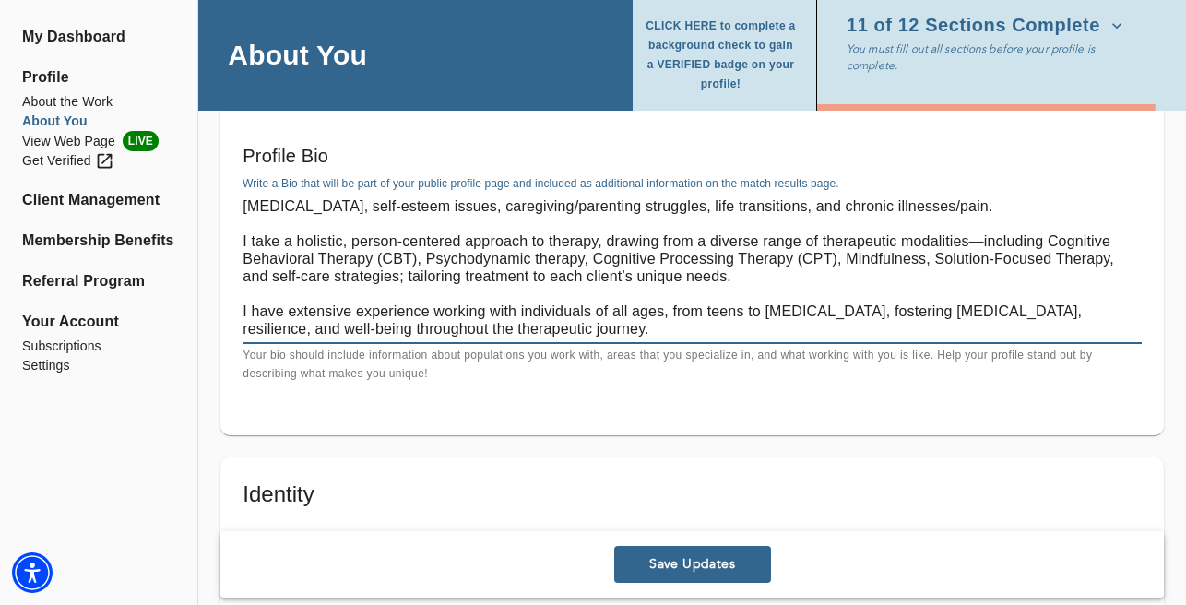
type textarea "I'm dedicated to helping individuals navigate life's challenges. With expertise…"
click at [607, 340] on div "I'm dedicated to helping individuals navigate life's challenges. With expertise…" at bounding box center [692, 268] width 899 height 152
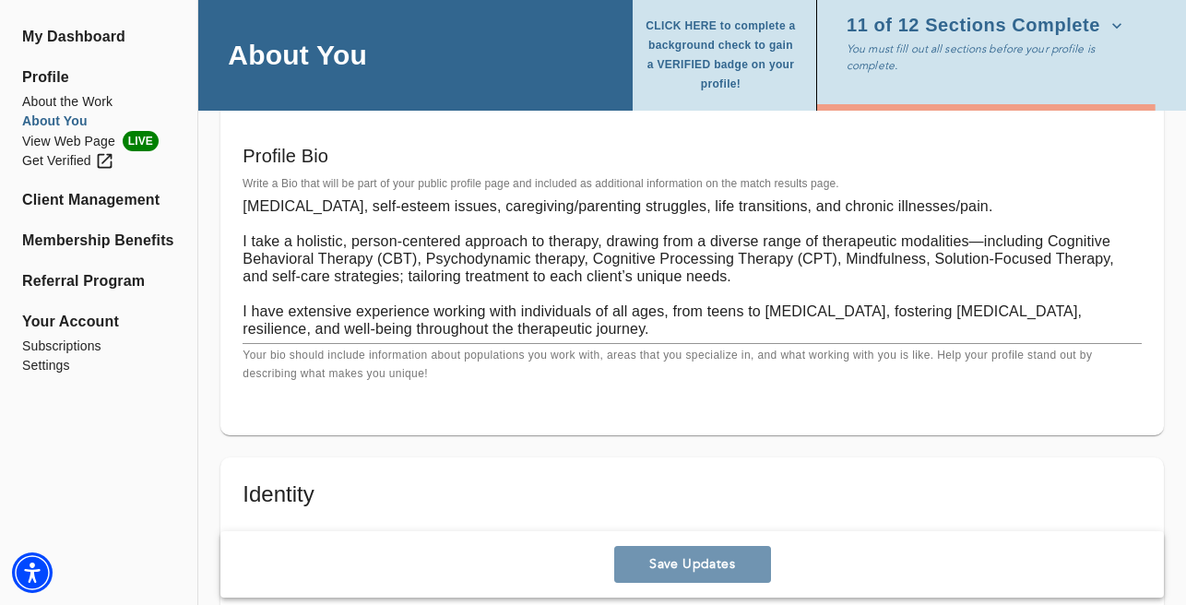
click at [648, 557] on span "Save Updates" at bounding box center [693, 565] width 142 height 18
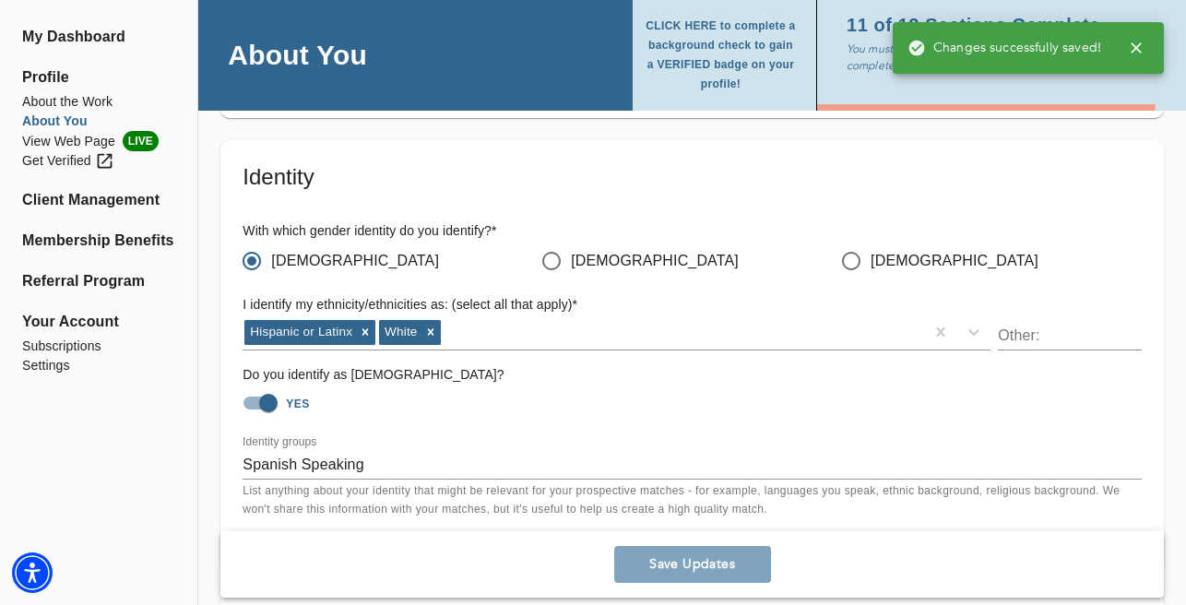
scroll to position [1677, 0]
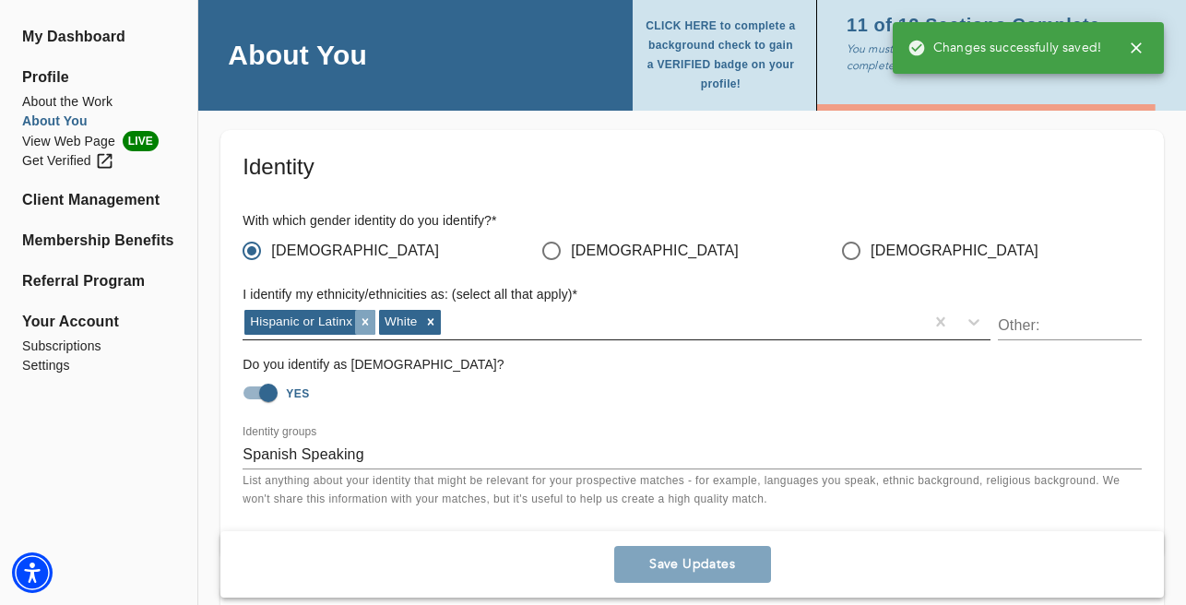
click at [368, 321] on icon at bounding box center [365, 321] width 13 height 13
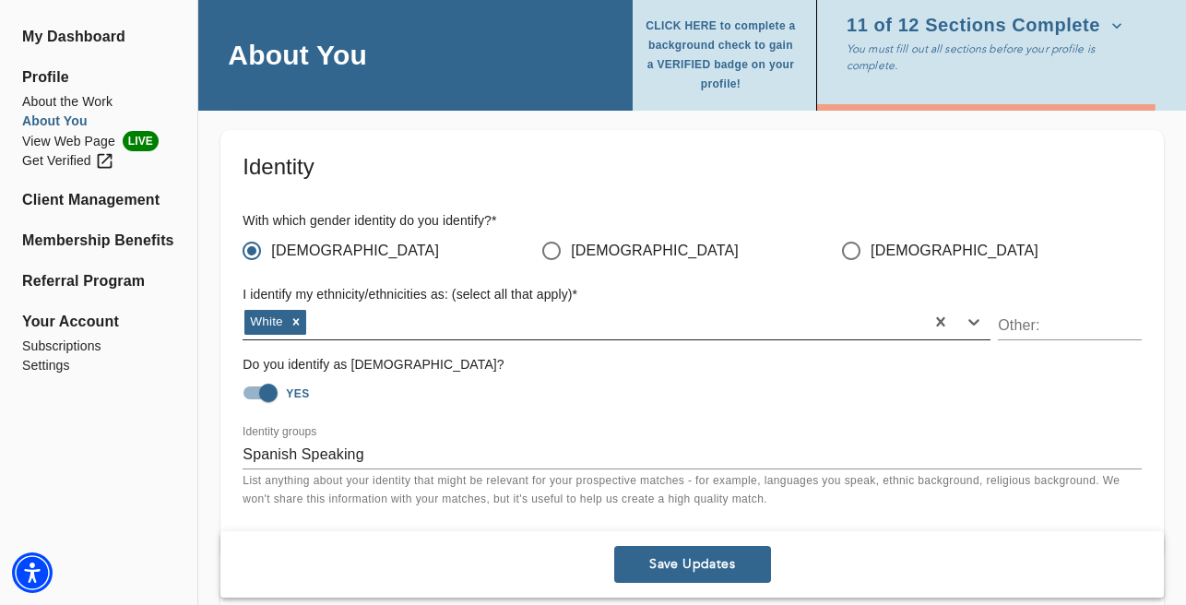
scroll to position [1718, 0]
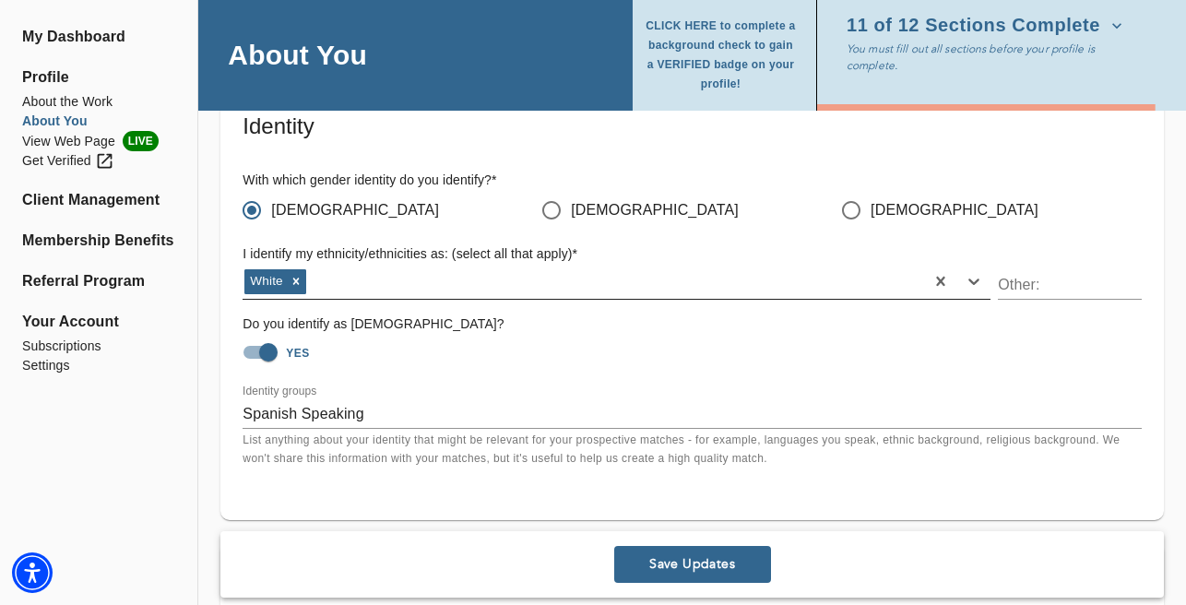
click at [271, 346] on input "YES" at bounding box center [268, 352] width 105 height 35
checkbox input "false"
click at [682, 565] on span "Save Updates" at bounding box center [693, 565] width 142 height 18
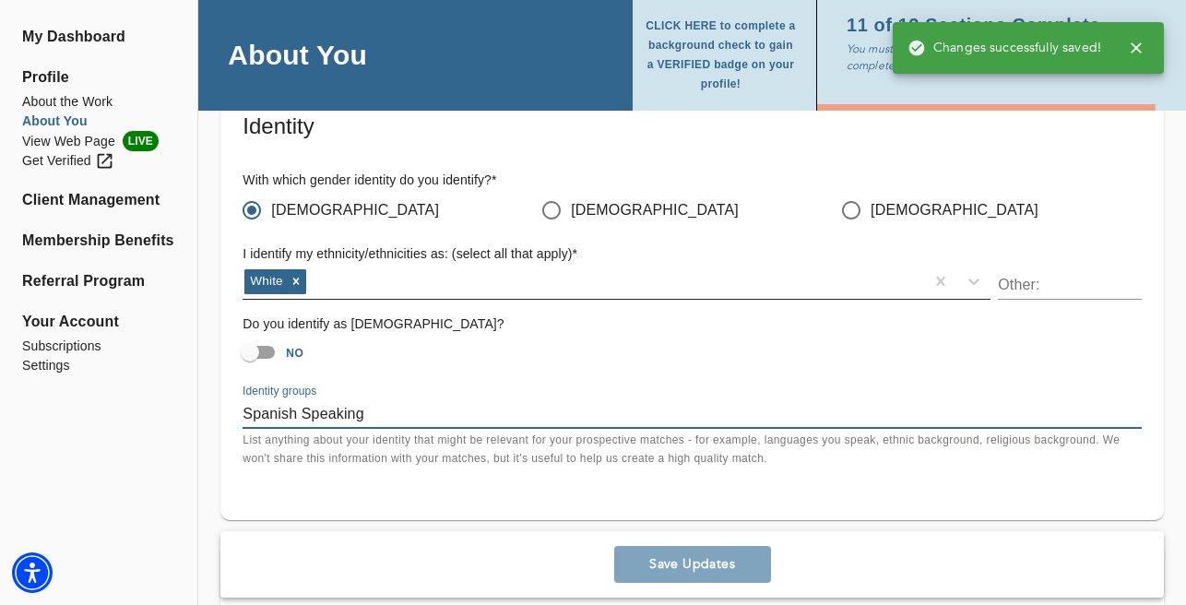
drag, startPoint x: 413, startPoint y: 410, endPoint x: 224, endPoint y: 410, distance: 189.1
click at [224, 410] on div "Identity With which gender identity do you identify? * [DEMOGRAPHIC_DATA] [DEMO…" at bounding box center [692, 304] width 944 height 431
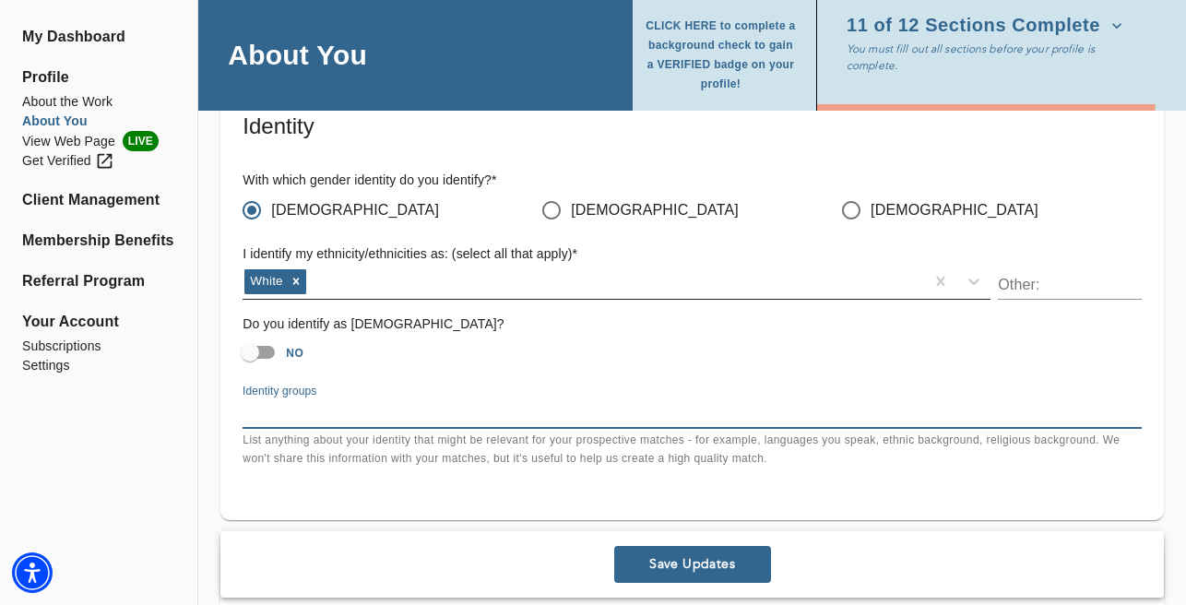
click at [648, 550] on button "Save Updates" at bounding box center [692, 564] width 157 height 37
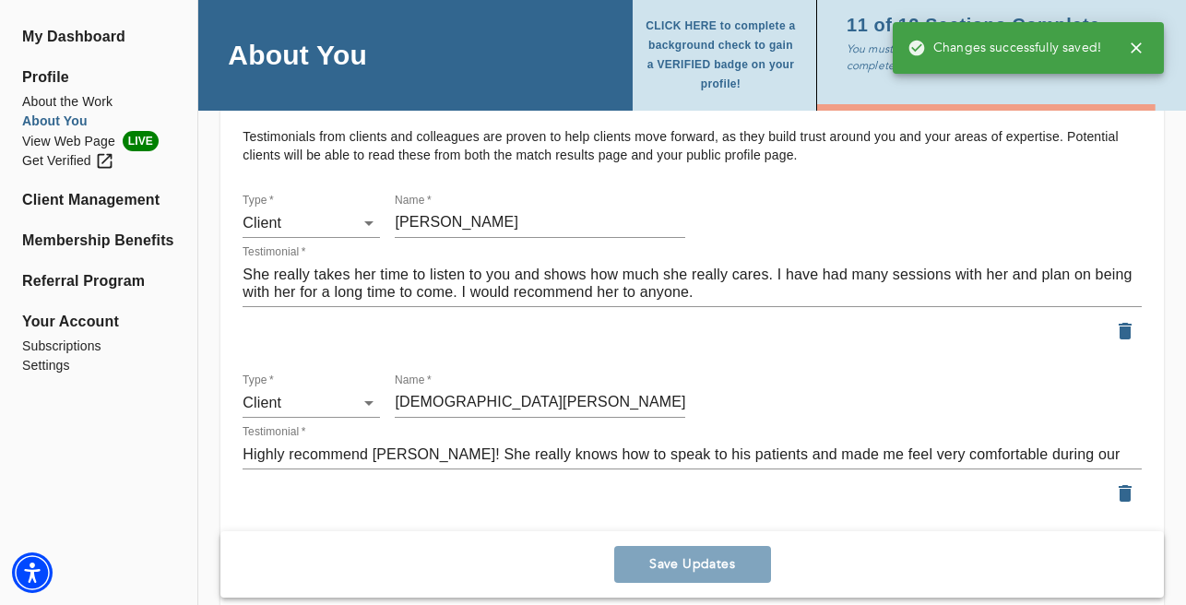
scroll to position [2216, 0]
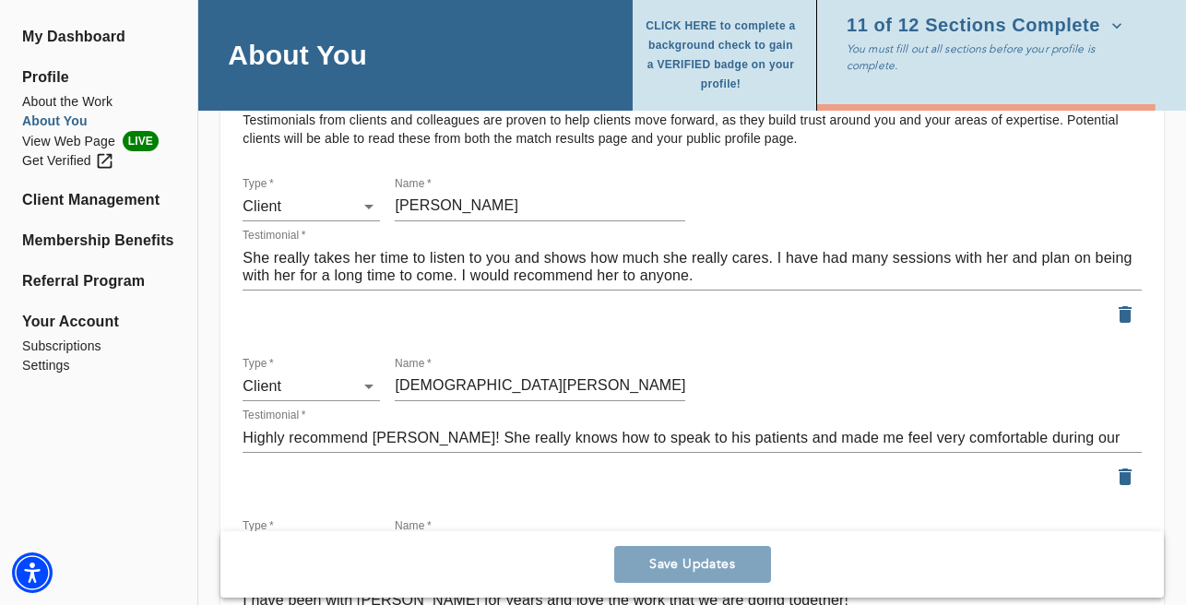
click at [432, 429] on textarea "Highly recommend [PERSON_NAME]! She really knows how to speak to his patients a…" at bounding box center [692, 438] width 899 height 18
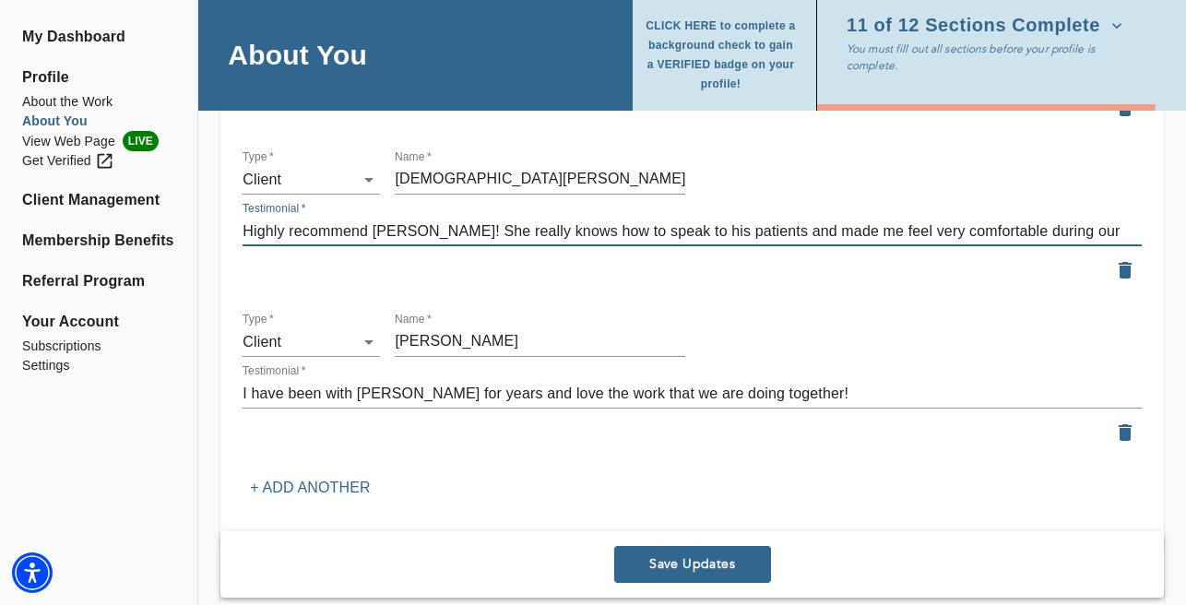
scroll to position [2425, 0]
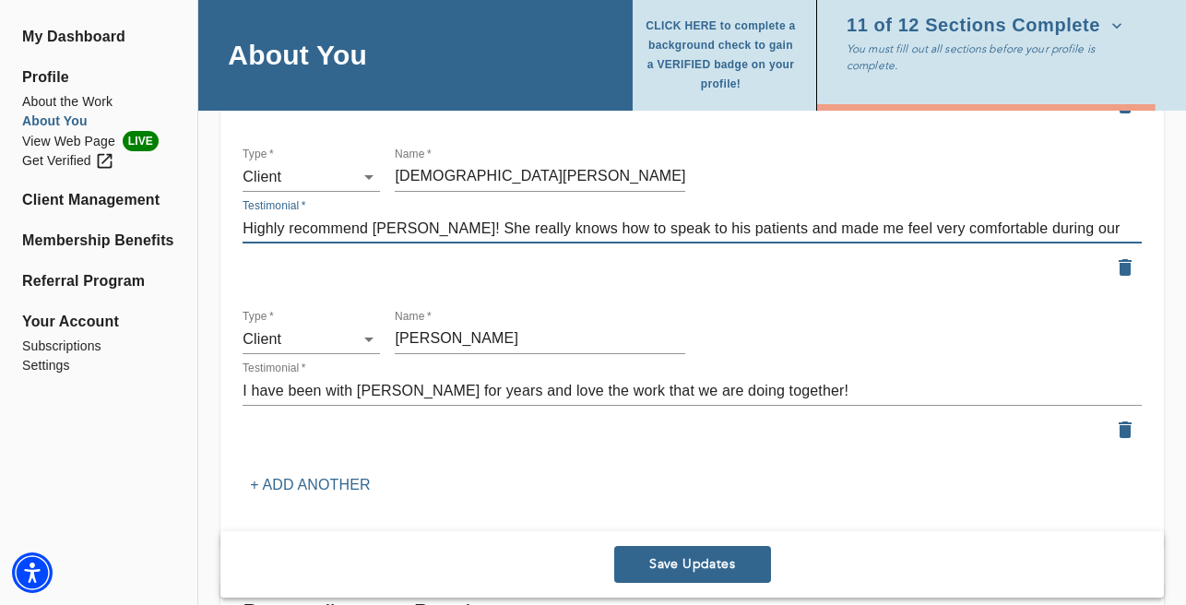
type textarea "Highly recommend [PERSON_NAME]! She really knows how to speak to his patients a…"
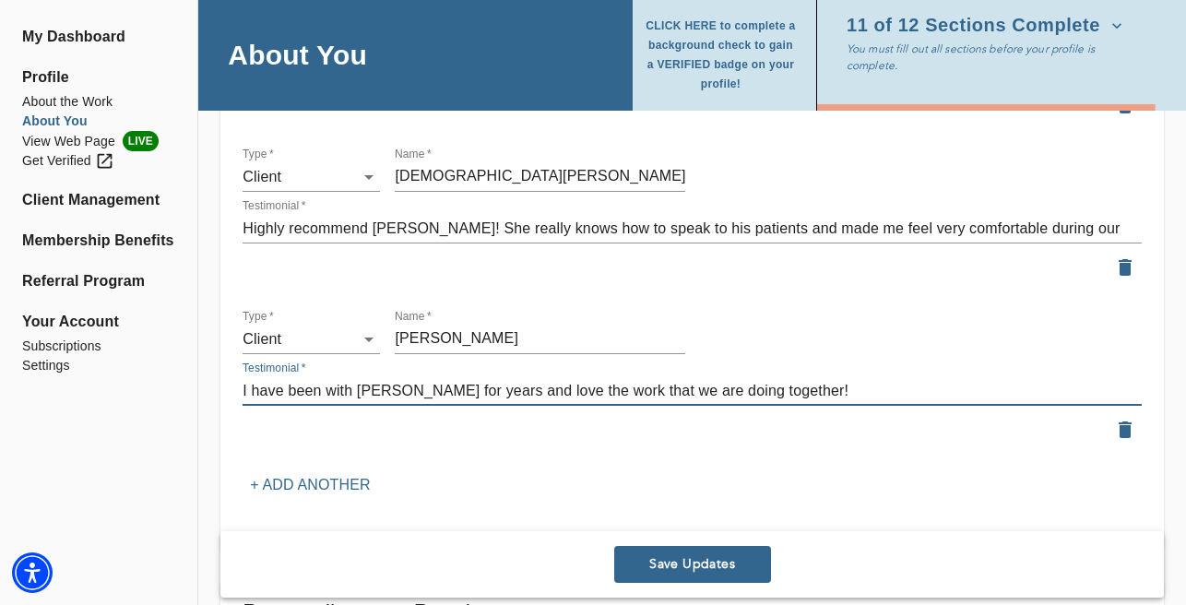
drag, startPoint x: 416, startPoint y: 381, endPoint x: 392, endPoint y: 382, distance: 24.0
click at [392, 382] on textarea "I have been with [PERSON_NAME] for years and love the work that we are doing to…" at bounding box center [692, 391] width 899 height 18
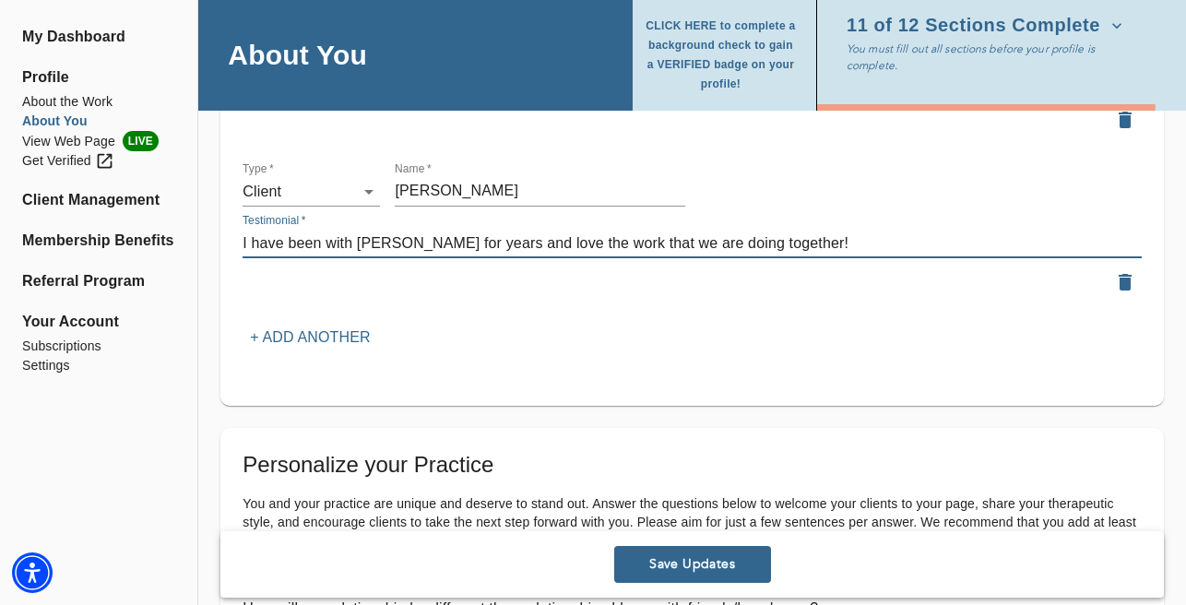
scroll to position [2627, 0]
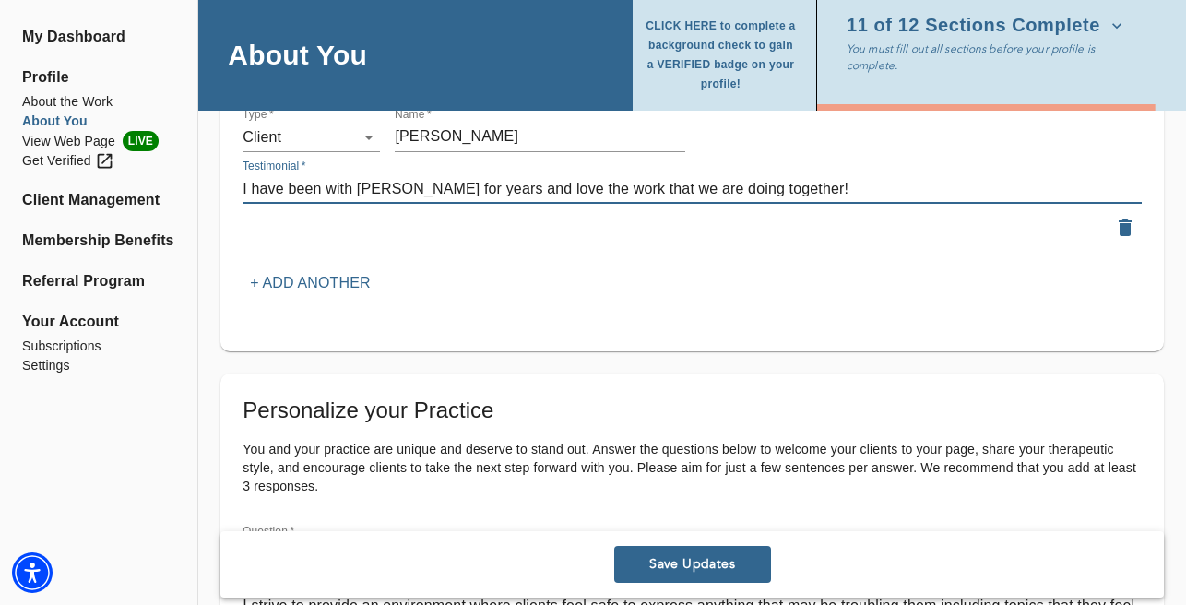
type textarea "I have been with [PERSON_NAME] for years and love the work that we are doing to…"
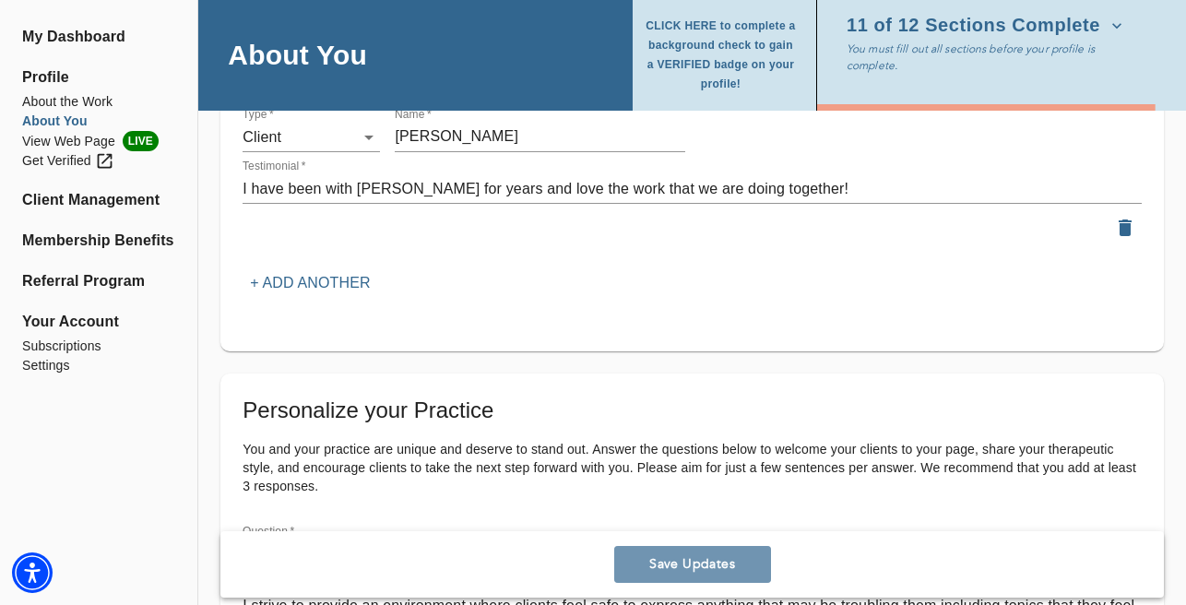
click at [671, 561] on span "Save Updates" at bounding box center [693, 565] width 142 height 18
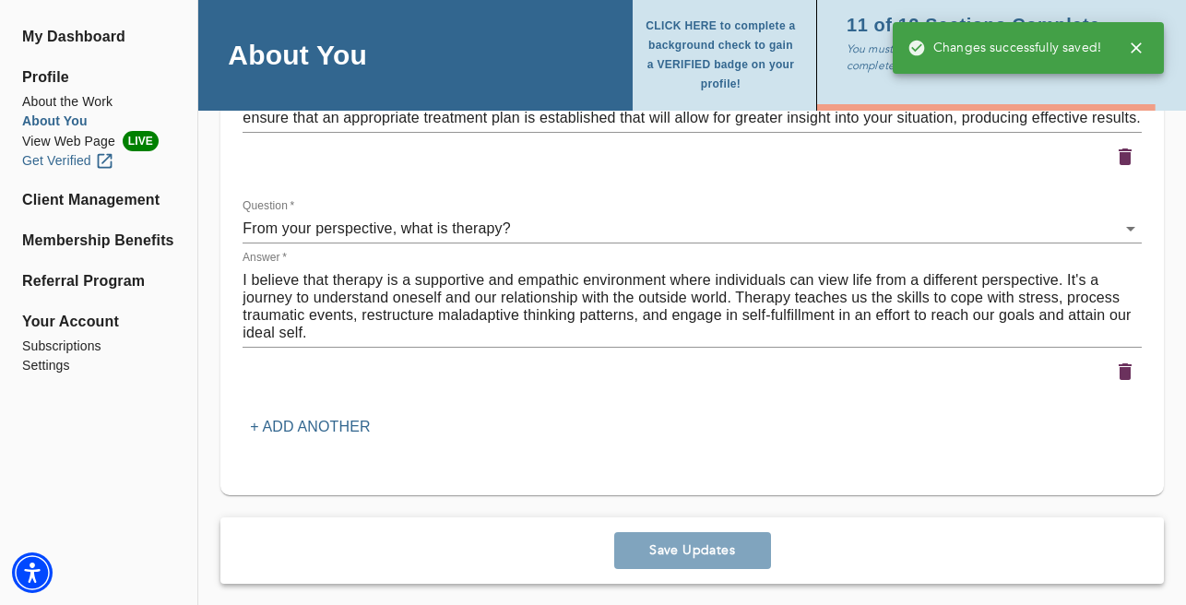
scroll to position [3364, 0]
click at [53, 140] on li "View Web Page LIVE" at bounding box center [98, 141] width 153 height 20
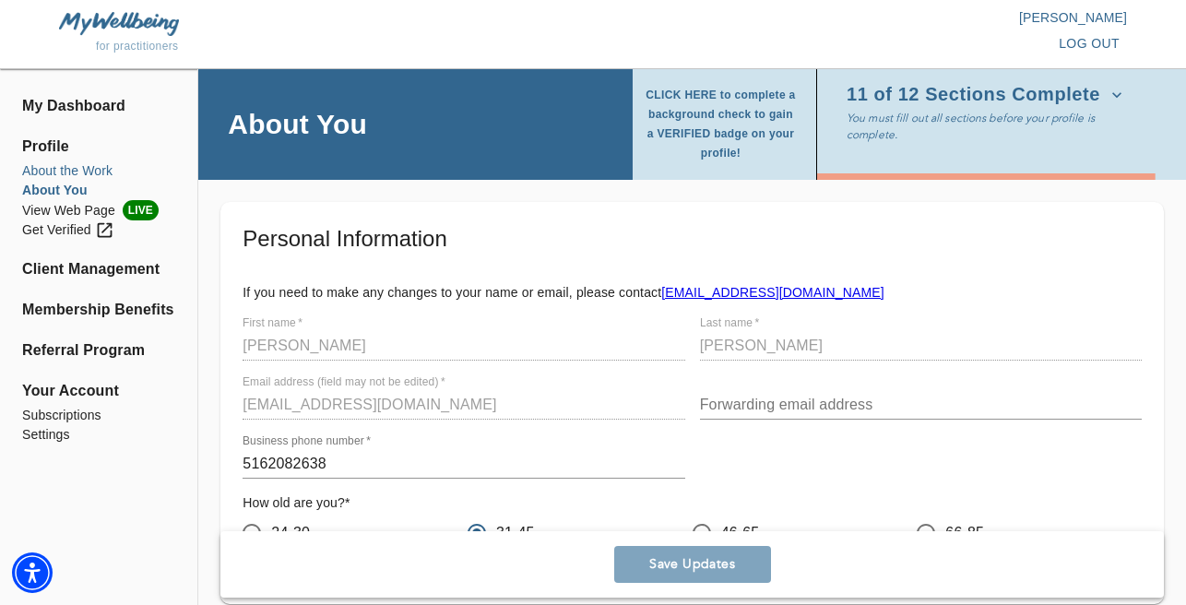
scroll to position [0, 0]
click at [69, 173] on li "About the Work" at bounding box center [98, 170] width 153 height 19
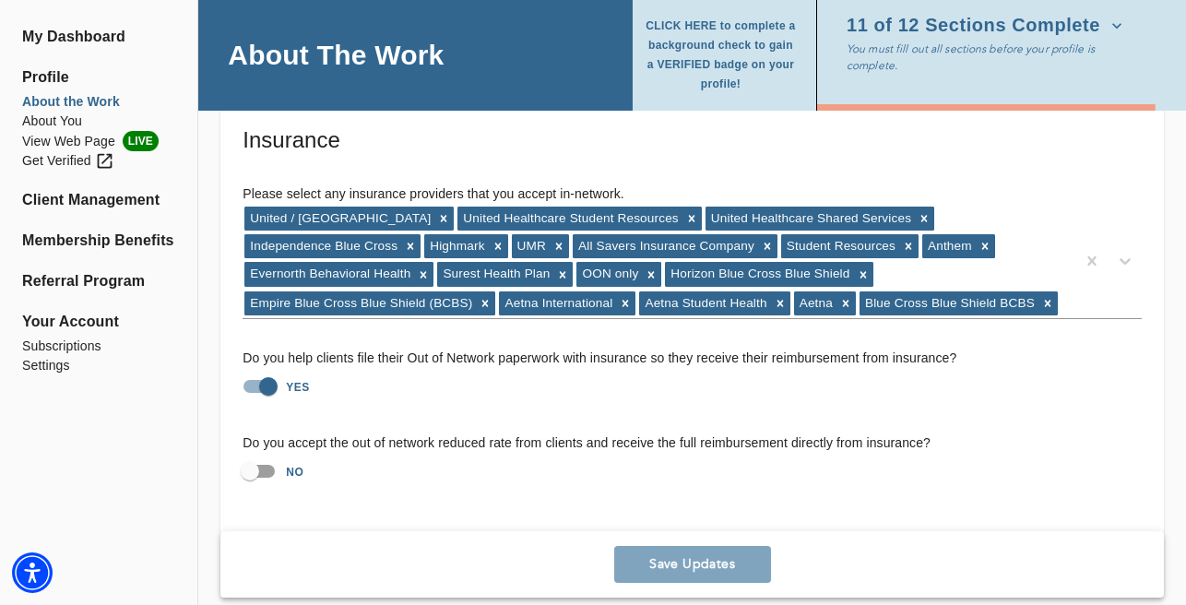
scroll to position [4104, 0]
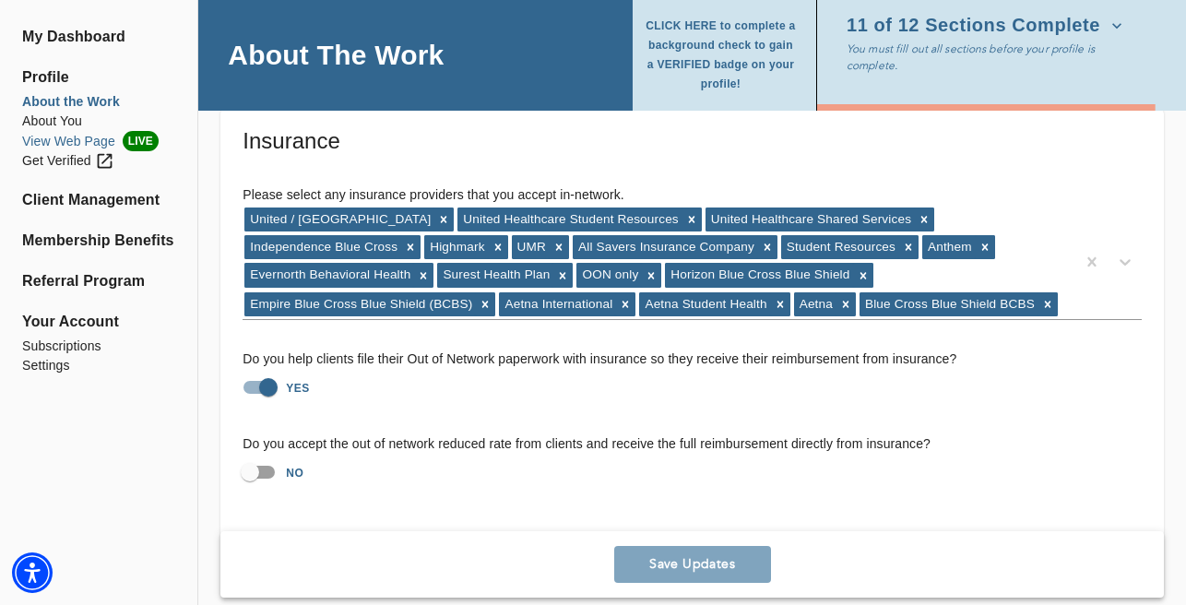
click at [65, 138] on li "View Web Page LIVE" at bounding box center [98, 141] width 153 height 20
